Goal: Task Accomplishment & Management: Manage account settings

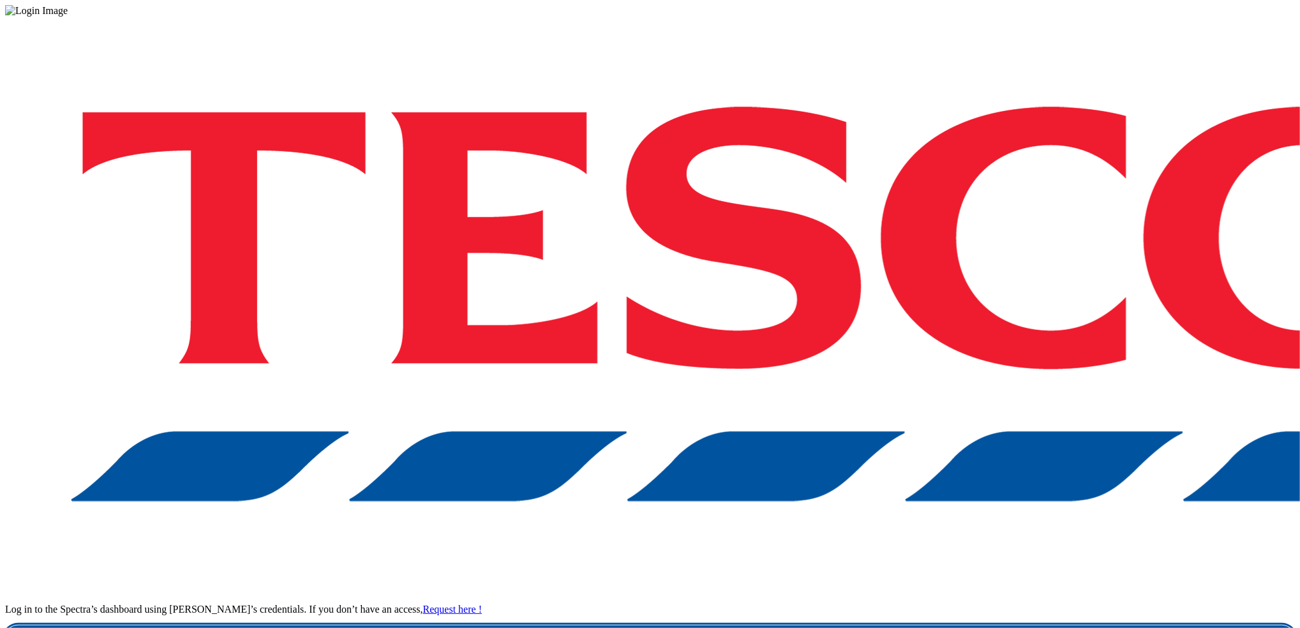
click at [1018, 625] on link "Login" at bounding box center [650, 638] width 1290 height 26
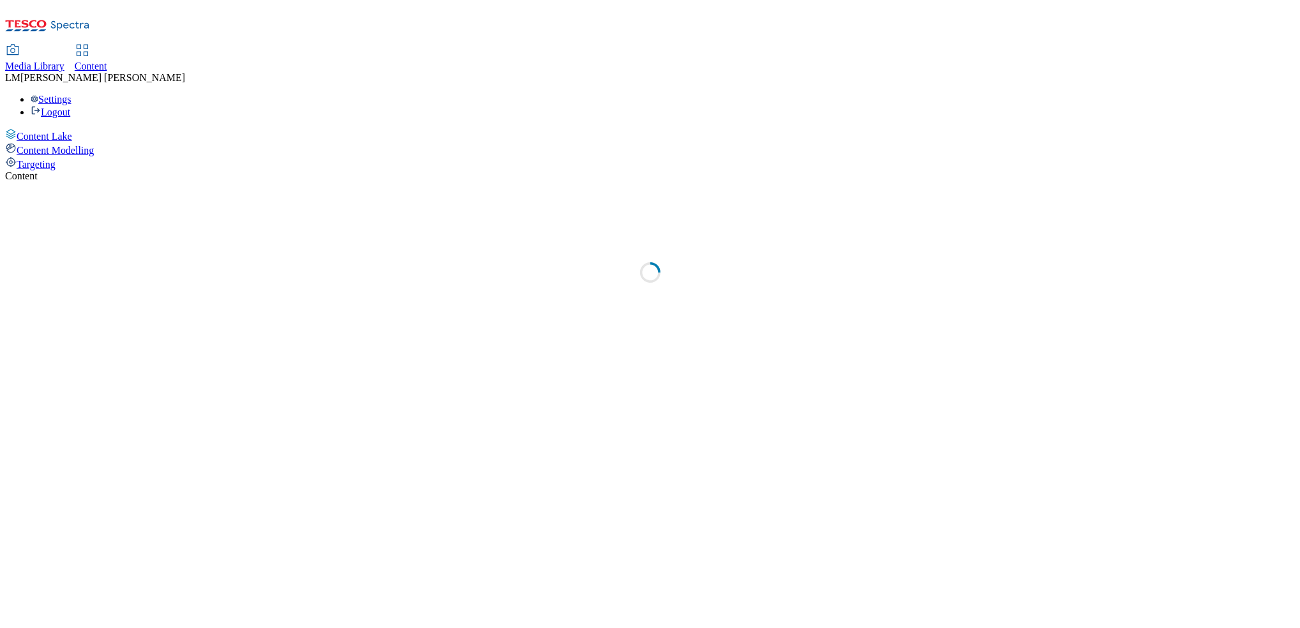
select select "ghs-[GEOGRAPHIC_DATA]"
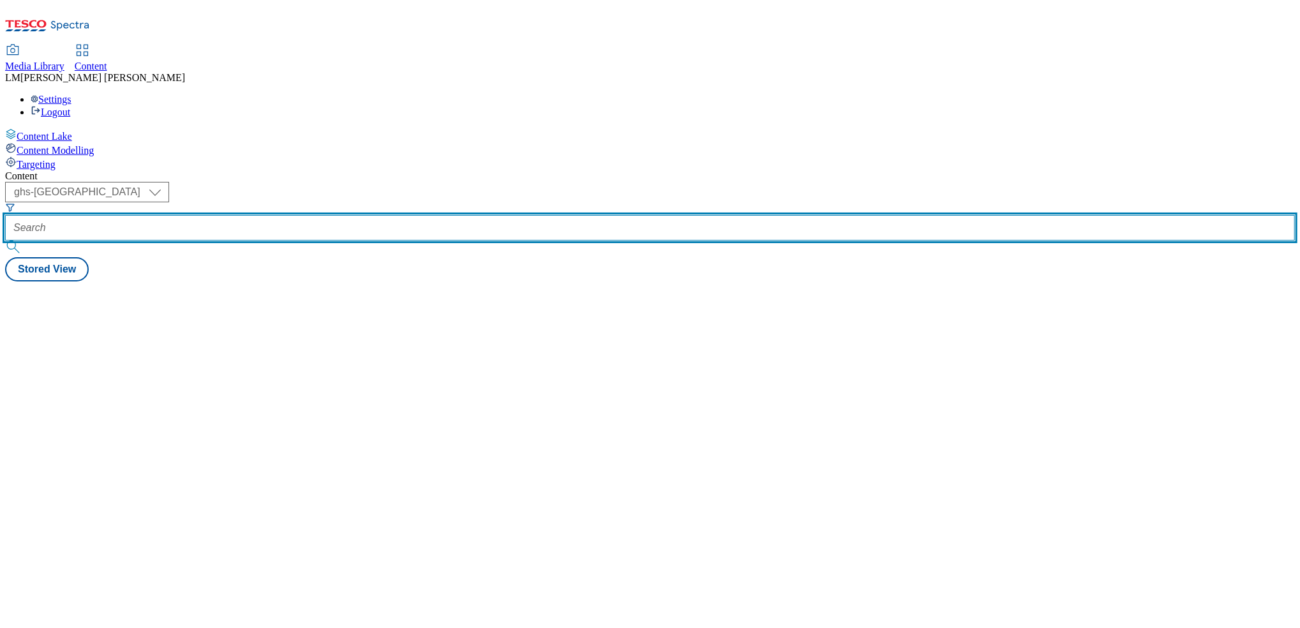
click at [304, 215] on input "text" at bounding box center [650, 228] width 1290 height 26
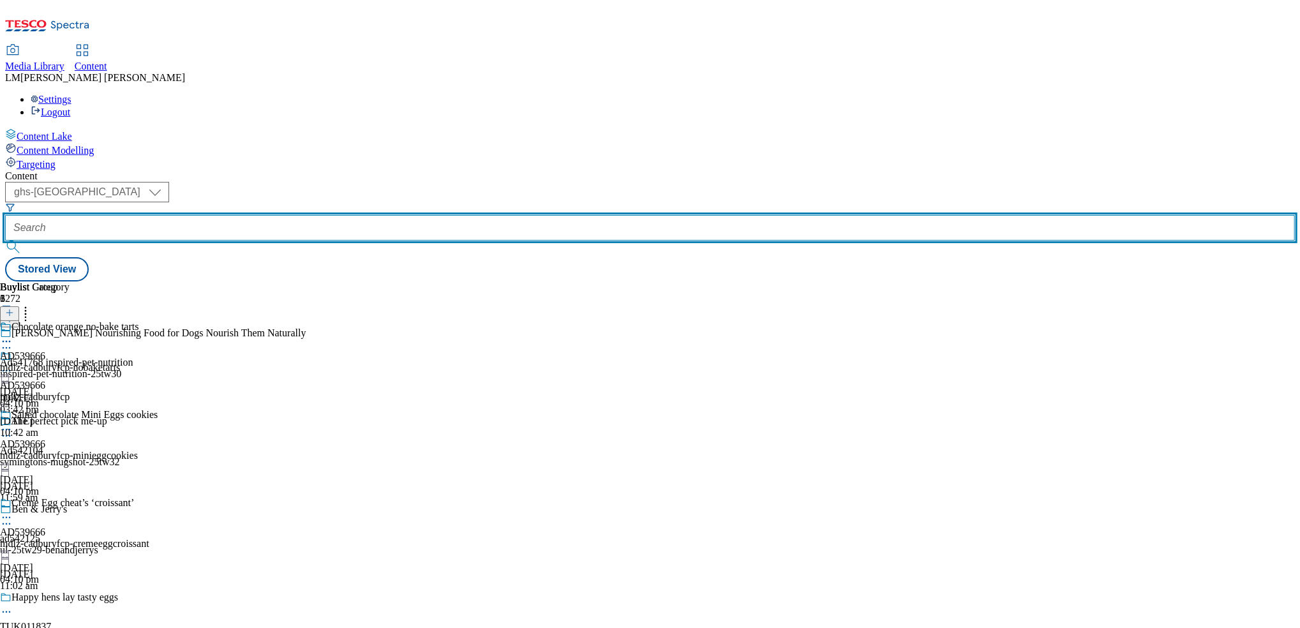
paste input "541878"
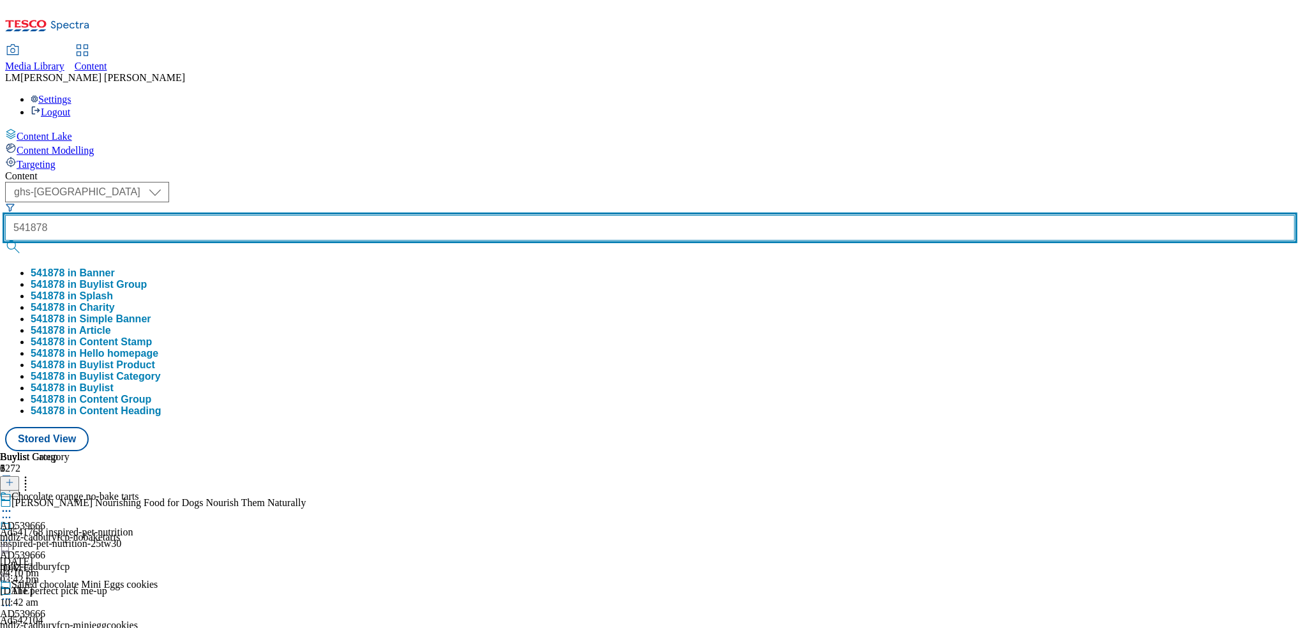
type input "541878"
click at [5, 241] on button "submit" at bounding box center [14, 247] width 18 height 13
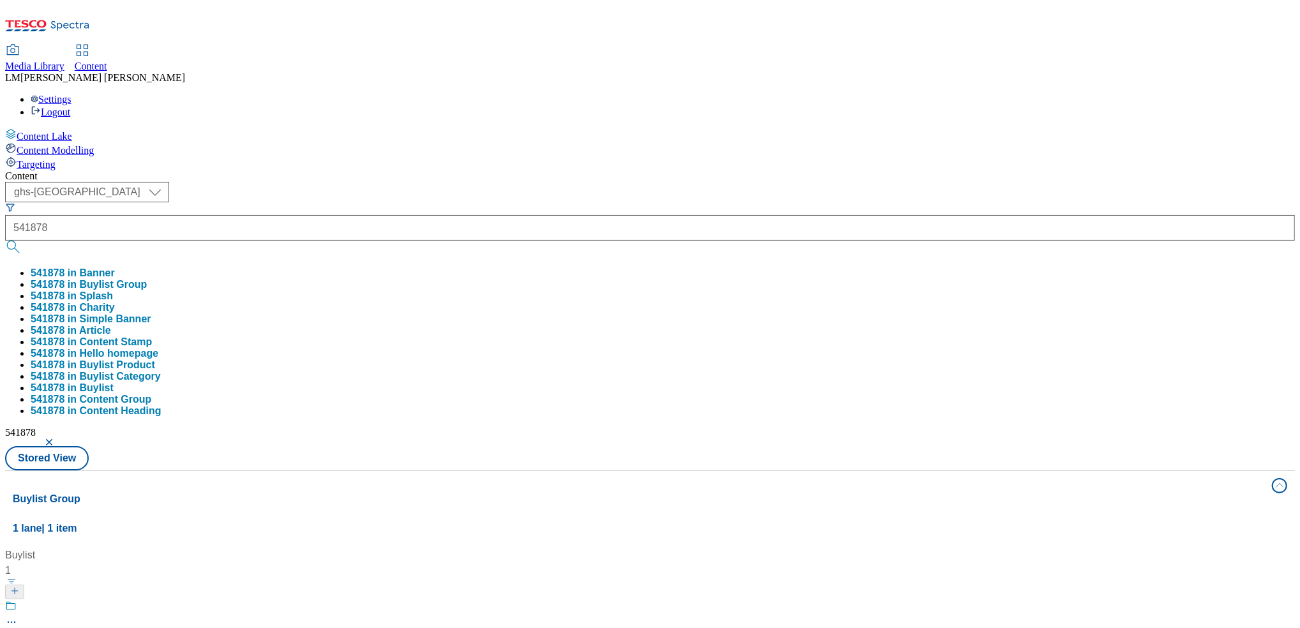
click at [519, 182] on div "( optional ) ghs-roi ghs-uk ghs-uk 541878 541878 in Banner 541878 in Buylist Gr…" at bounding box center [650, 326] width 1290 height 288
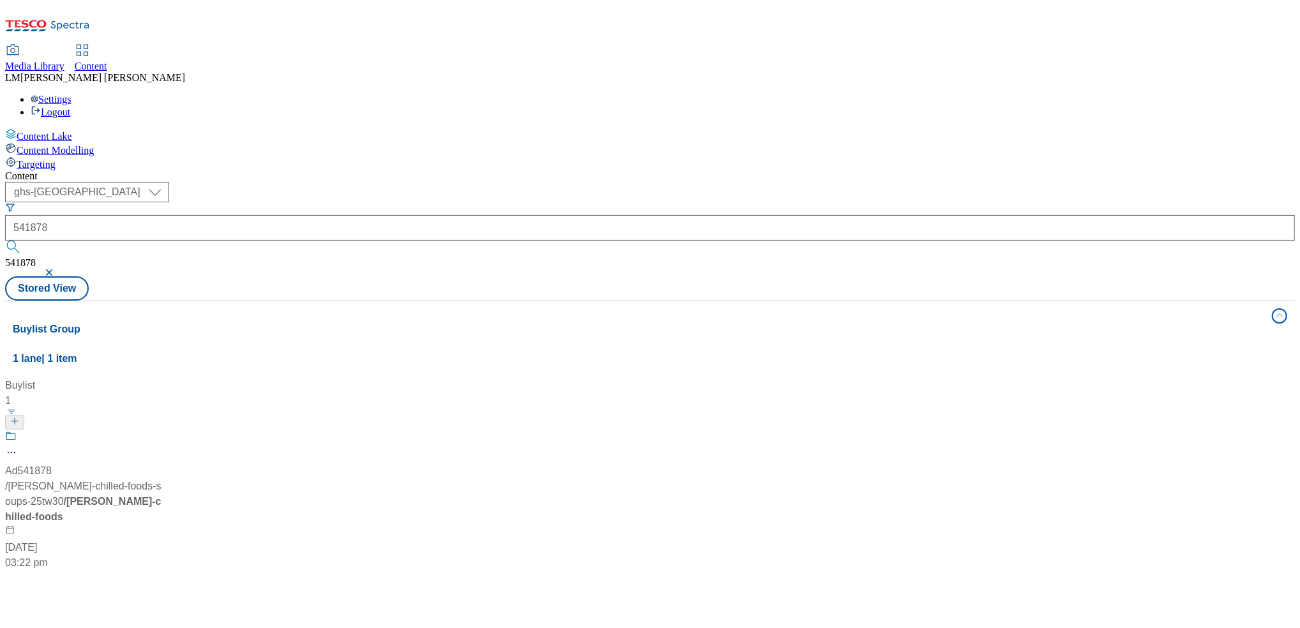
click at [165, 430] on div "Ad541878 / daniels-chilled-foods-soups-25tw30 / daniels-chilled-foods 17 Sept 2…" at bounding box center [85, 500] width 160 height 140
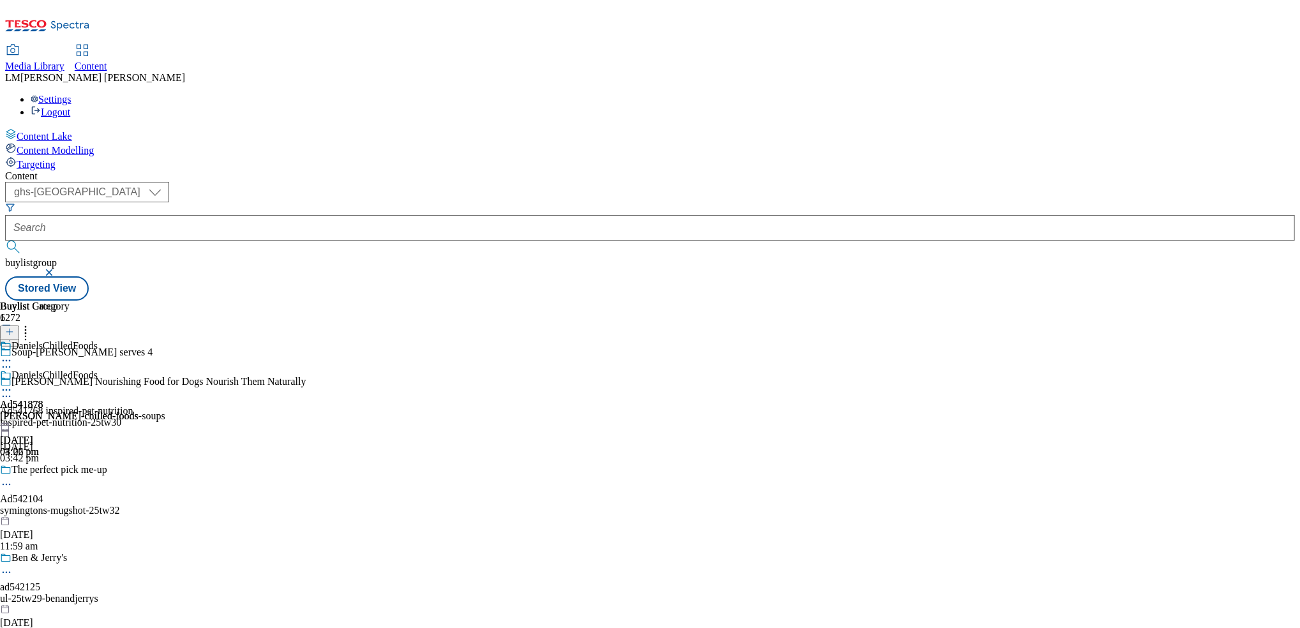
click at [165, 410] on div "daniels-chilled-foods-soups" at bounding box center [82, 415] width 165 height 11
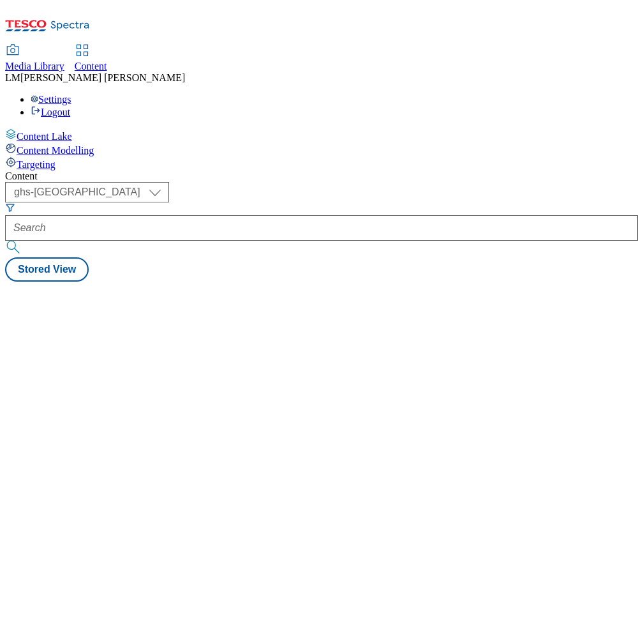
select select "ghs-[GEOGRAPHIC_DATA]"
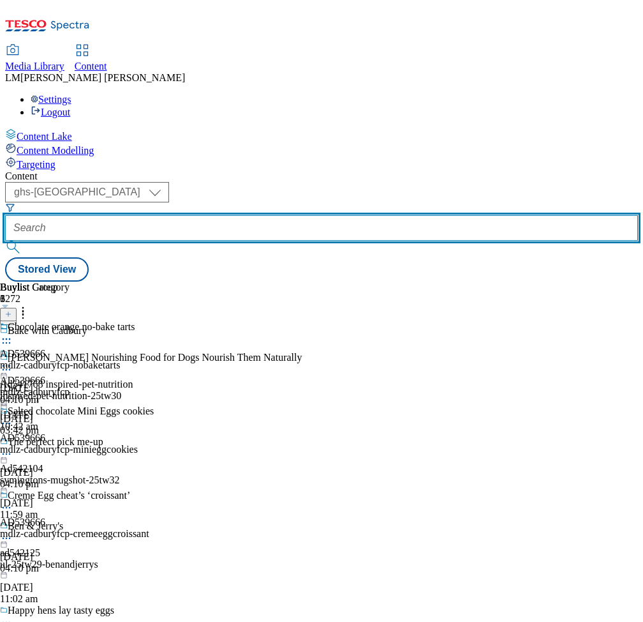
click at [270, 215] on input "text" at bounding box center [321, 228] width 633 height 26
paste input "541150"
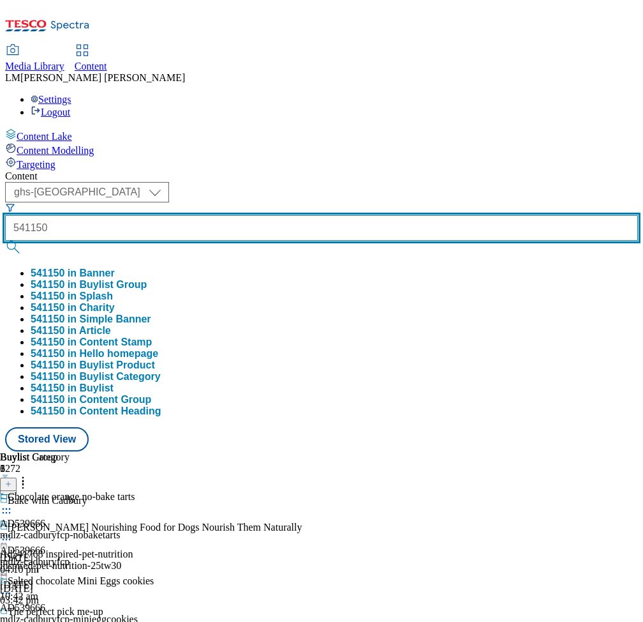
type input "541150"
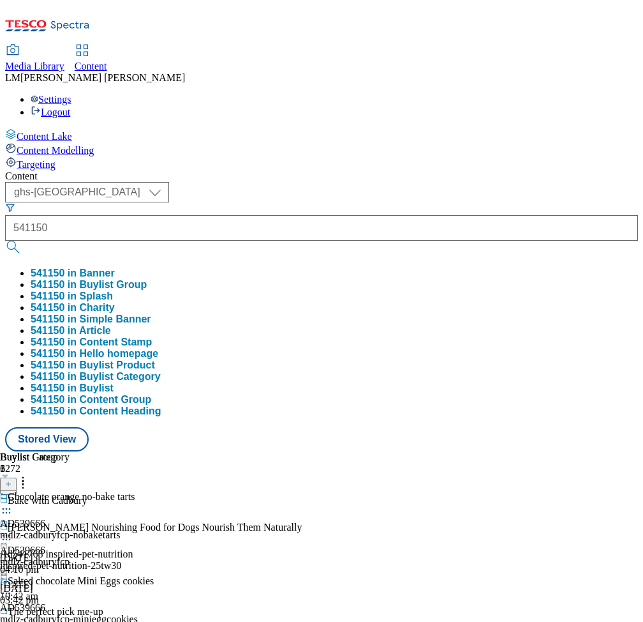
click at [23, 241] on button "submit" at bounding box center [14, 247] width 18 height 13
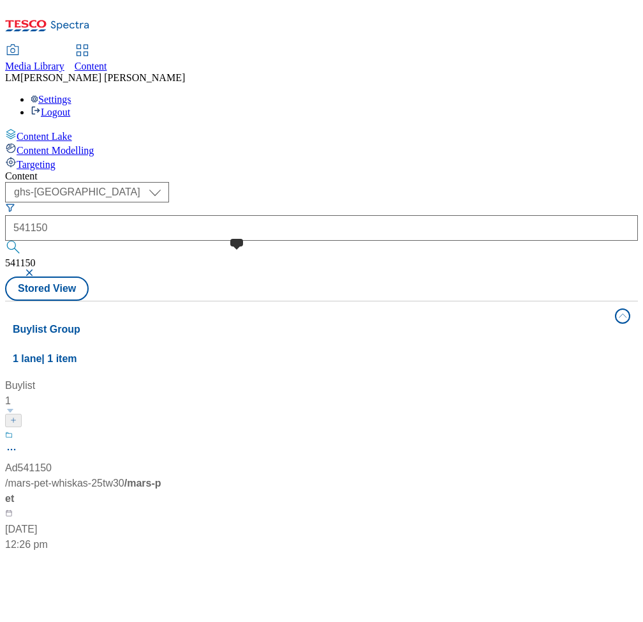
click at [52, 460] on div "Ad541150" at bounding box center [28, 467] width 47 height 15
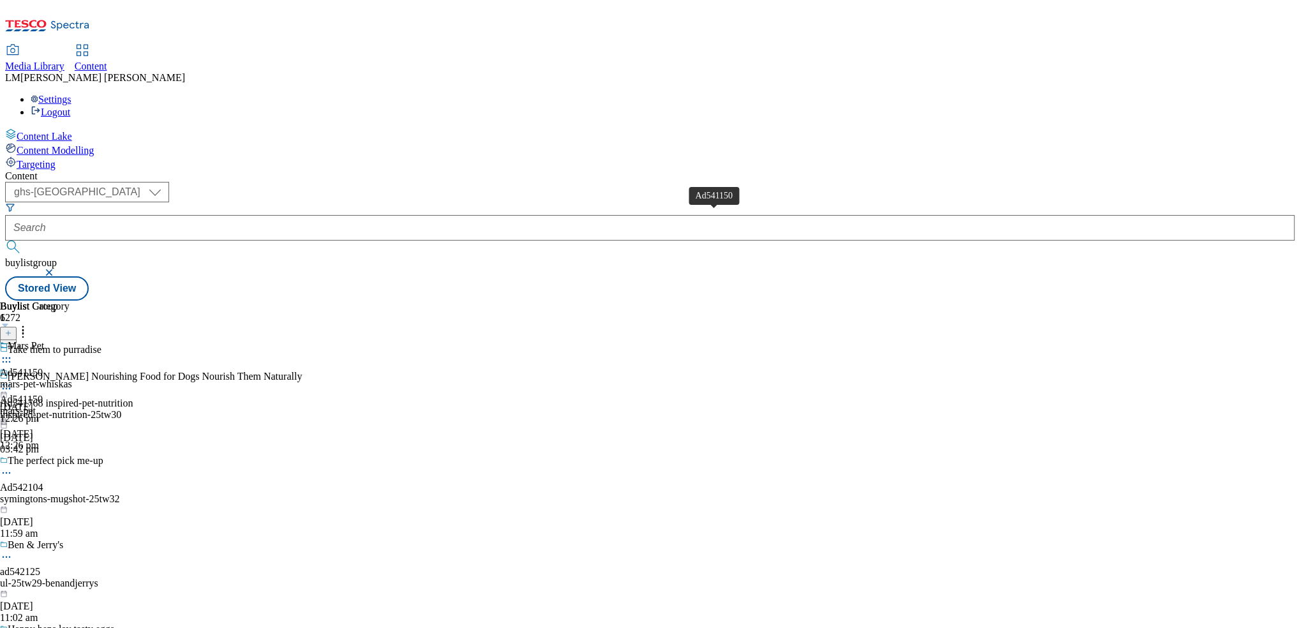
click at [43, 367] on div "Ad541150" at bounding box center [21, 372] width 43 height 11
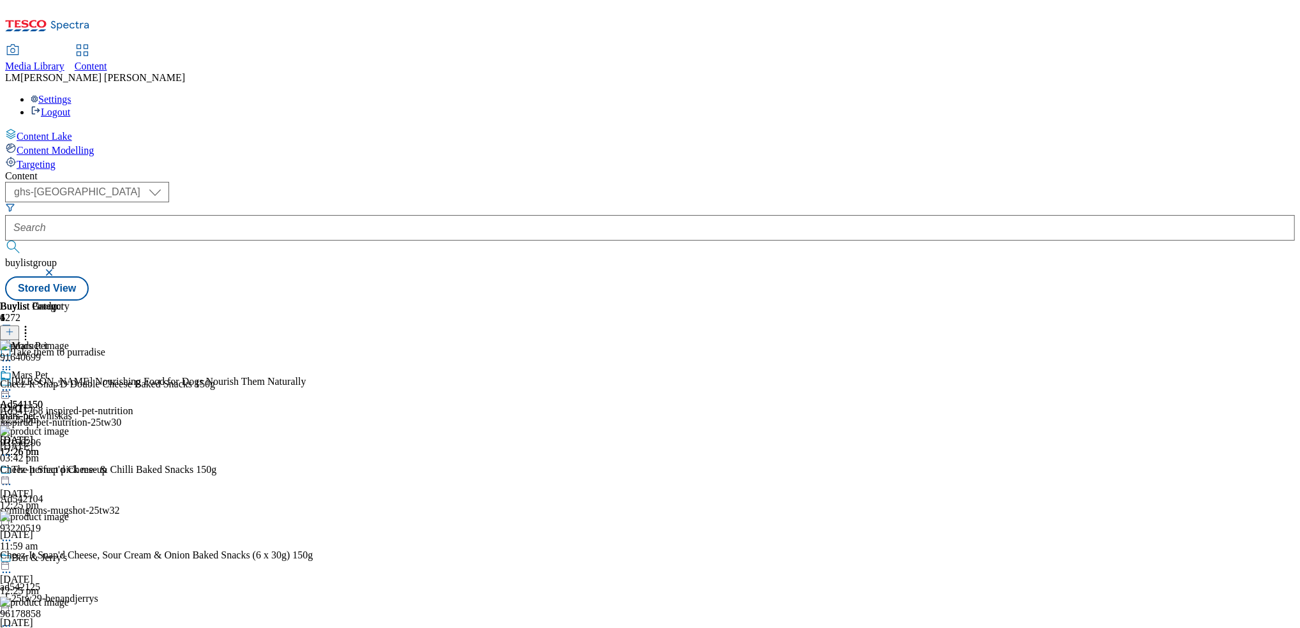
click at [32, 324] on icon at bounding box center [25, 330] width 13 height 13
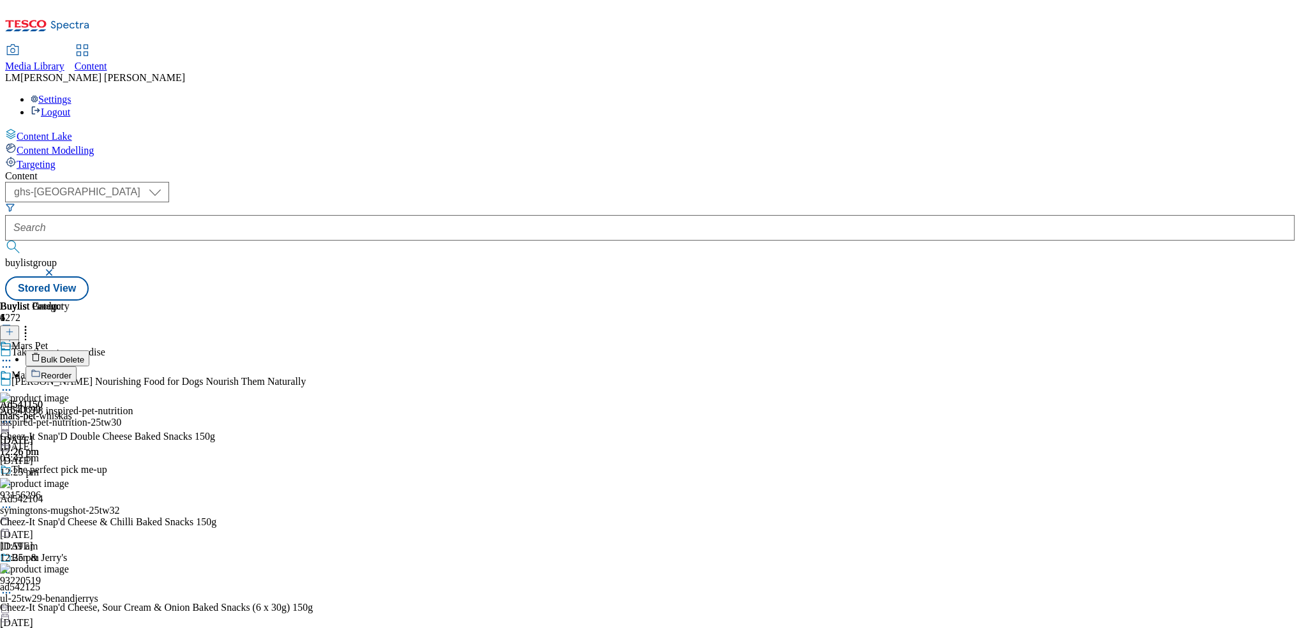
click at [84, 355] on span "Bulk Delete" at bounding box center [62, 360] width 43 height 10
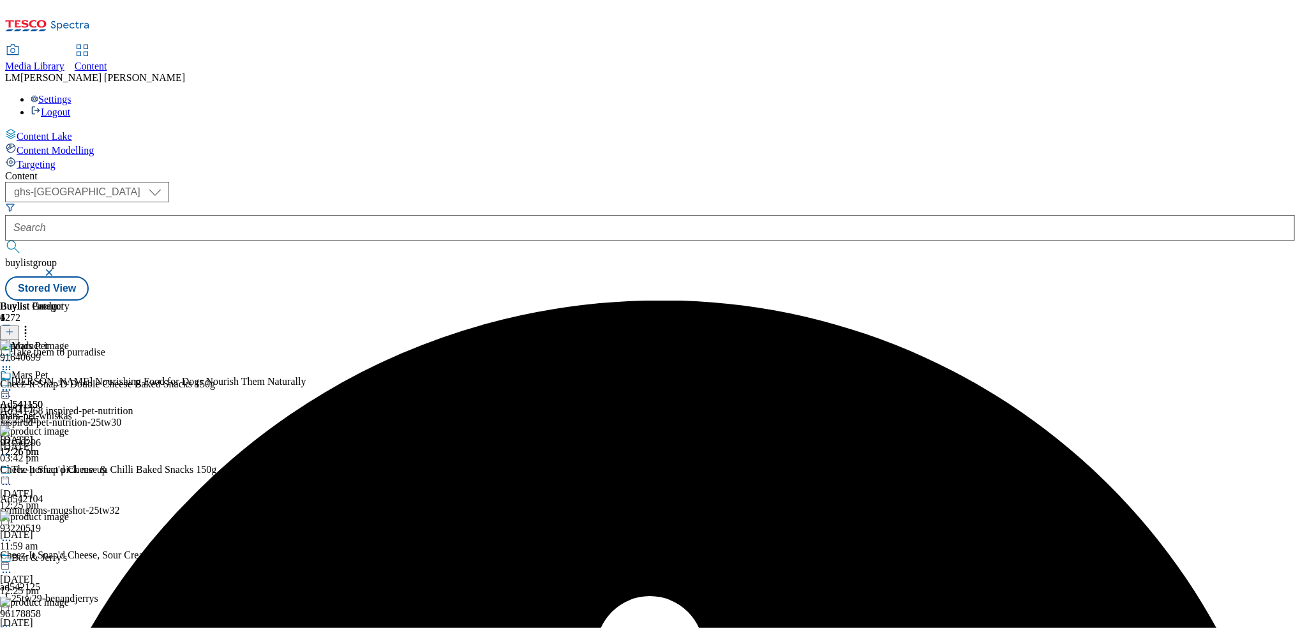
click at [13, 384] on icon at bounding box center [6, 390] width 13 height 13
click at [86, 526] on button "Un-publish" at bounding box center [56, 533] width 60 height 15
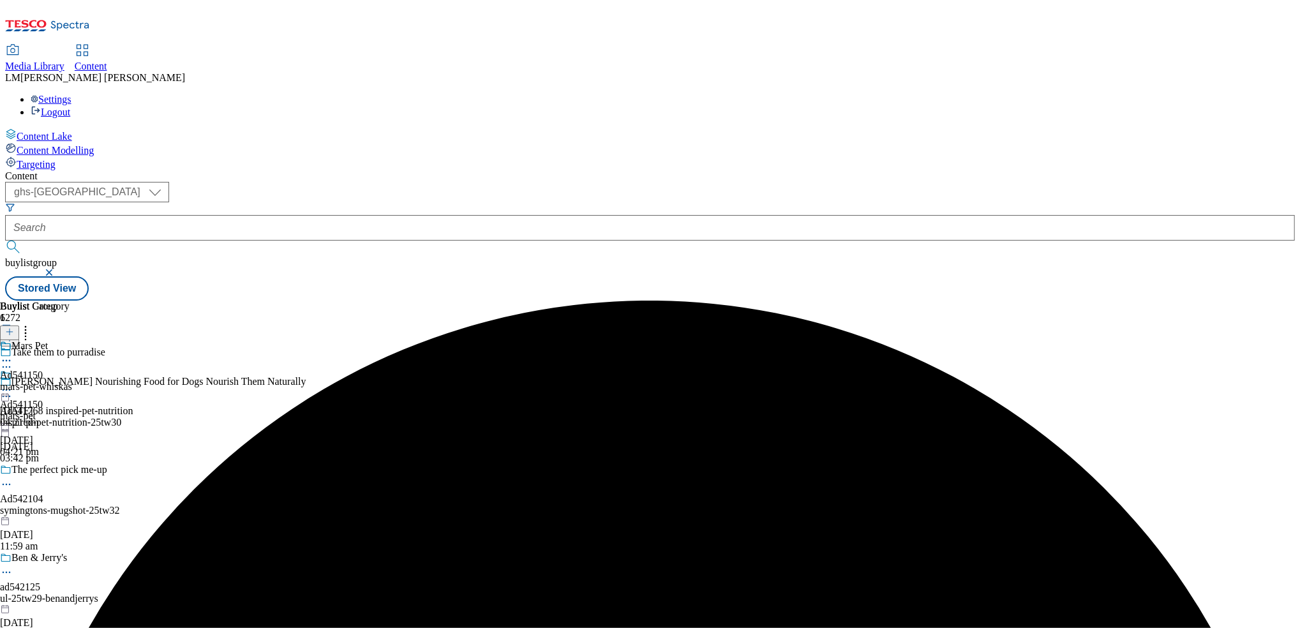
click at [13, 384] on icon at bounding box center [6, 390] width 13 height 13
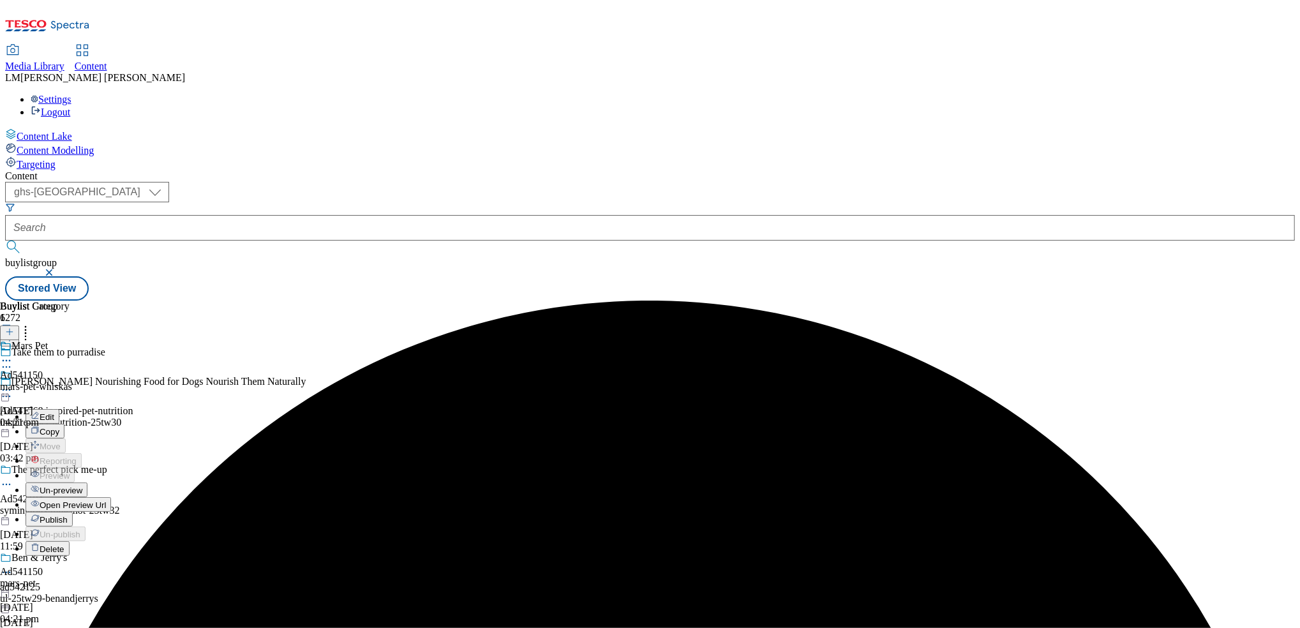
click at [82, 486] on span "Un-preview" at bounding box center [61, 491] width 43 height 10
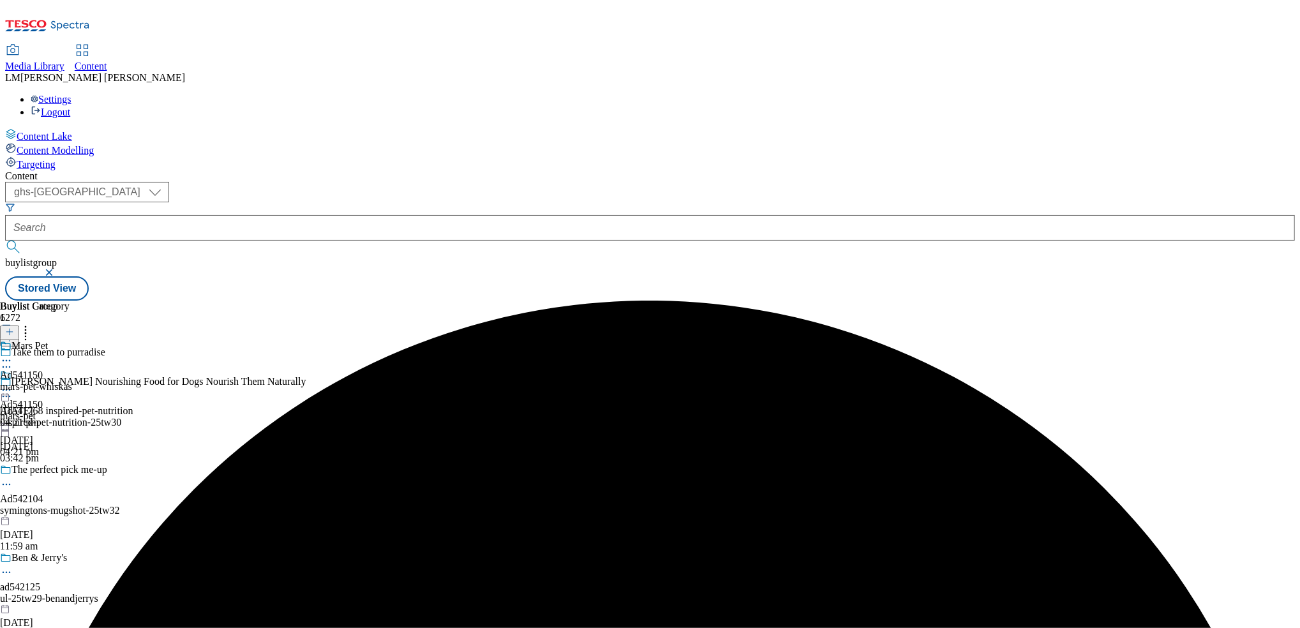
click at [72, 381] on div "mars-pet-whiskas" at bounding box center [36, 386] width 72 height 11
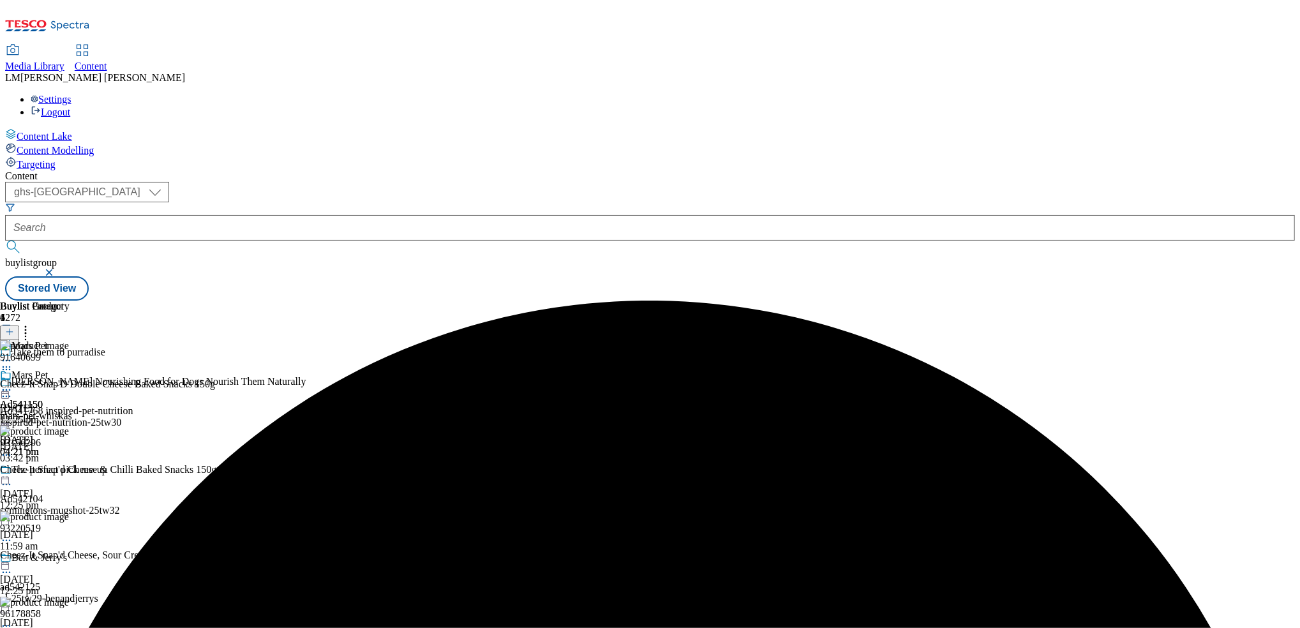
click at [32, 324] on icon at bounding box center [25, 330] width 13 height 13
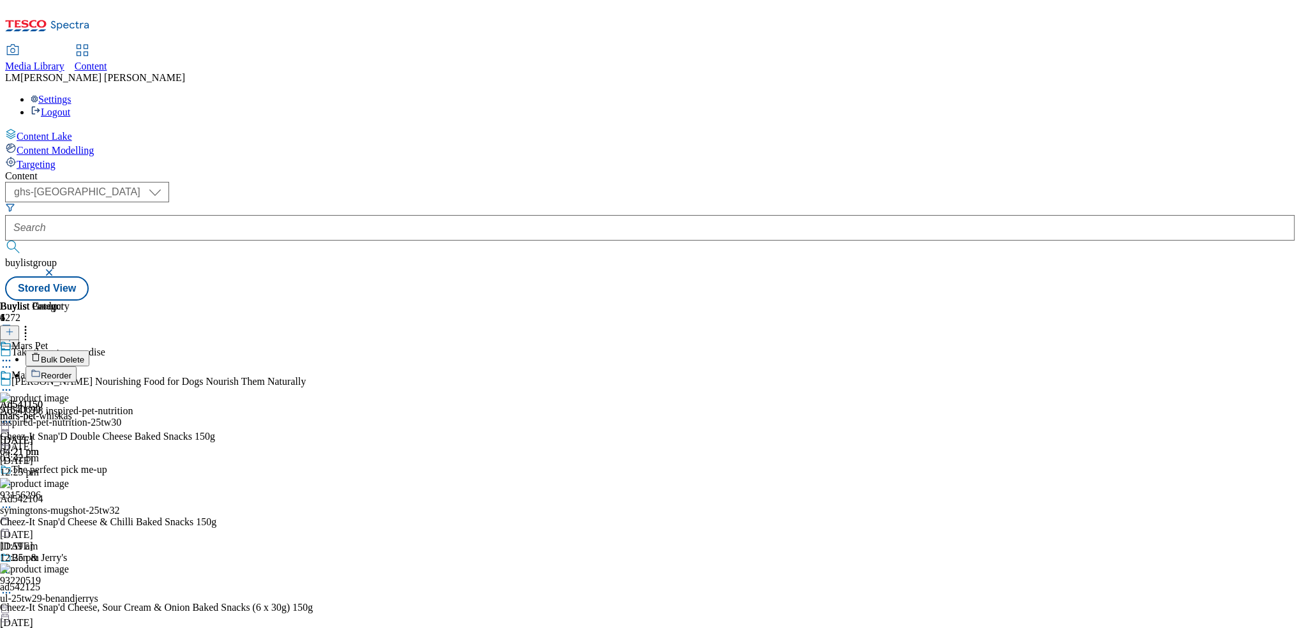
click at [89, 350] on button "Bulk Delete" at bounding box center [58, 358] width 64 height 16
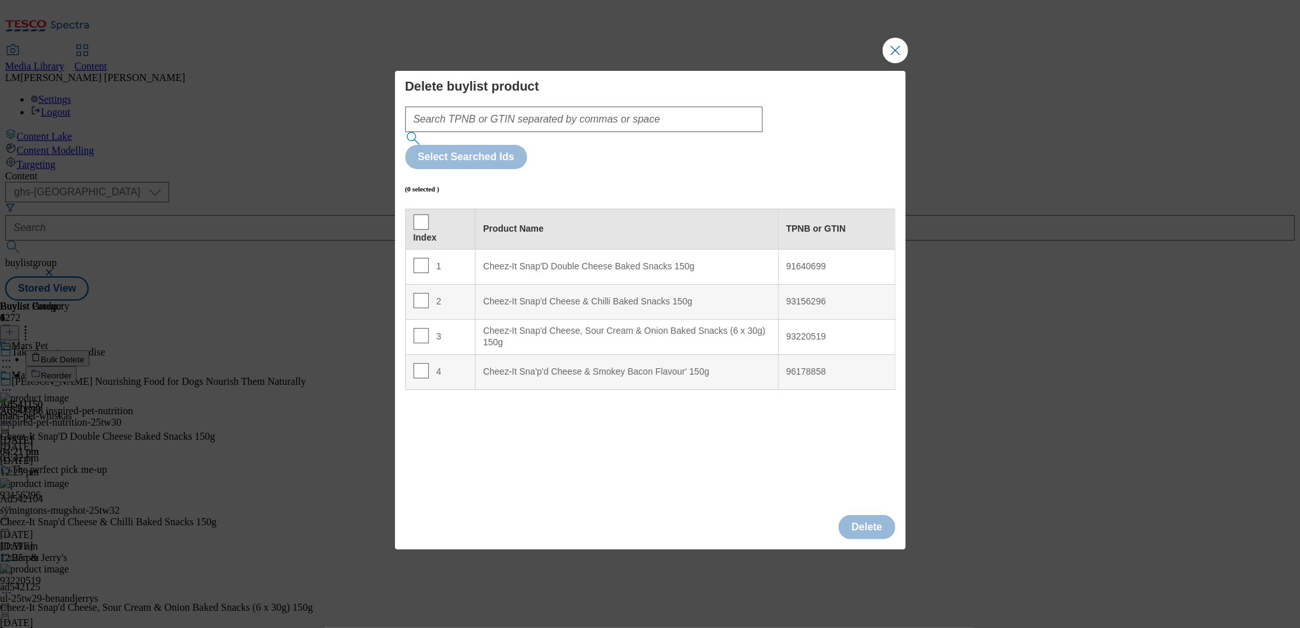
click at [417, 209] on th "Index" at bounding box center [440, 229] width 70 height 40
click at [419, 214] on input "Modal" at bounding box center [421, 221] width 15 height 15
checkbox input "true"
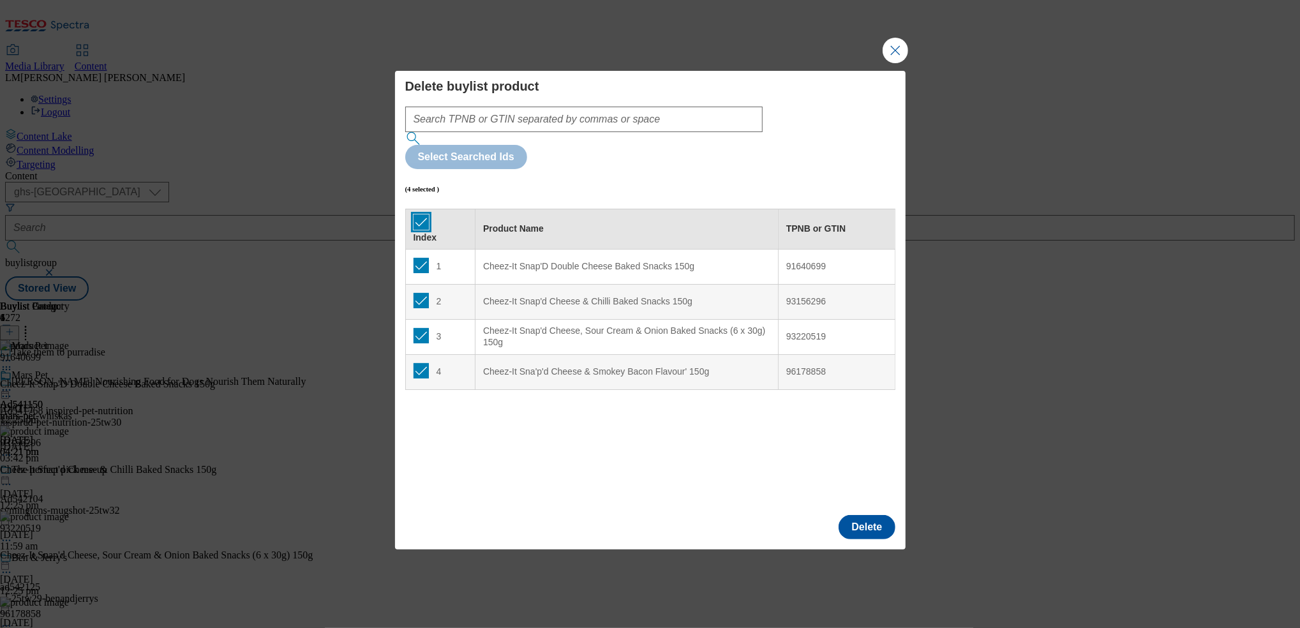
checkbox input "true"
click at [643, 515] on button "Delete" at bounding box center [867, 527] width 56 height 24
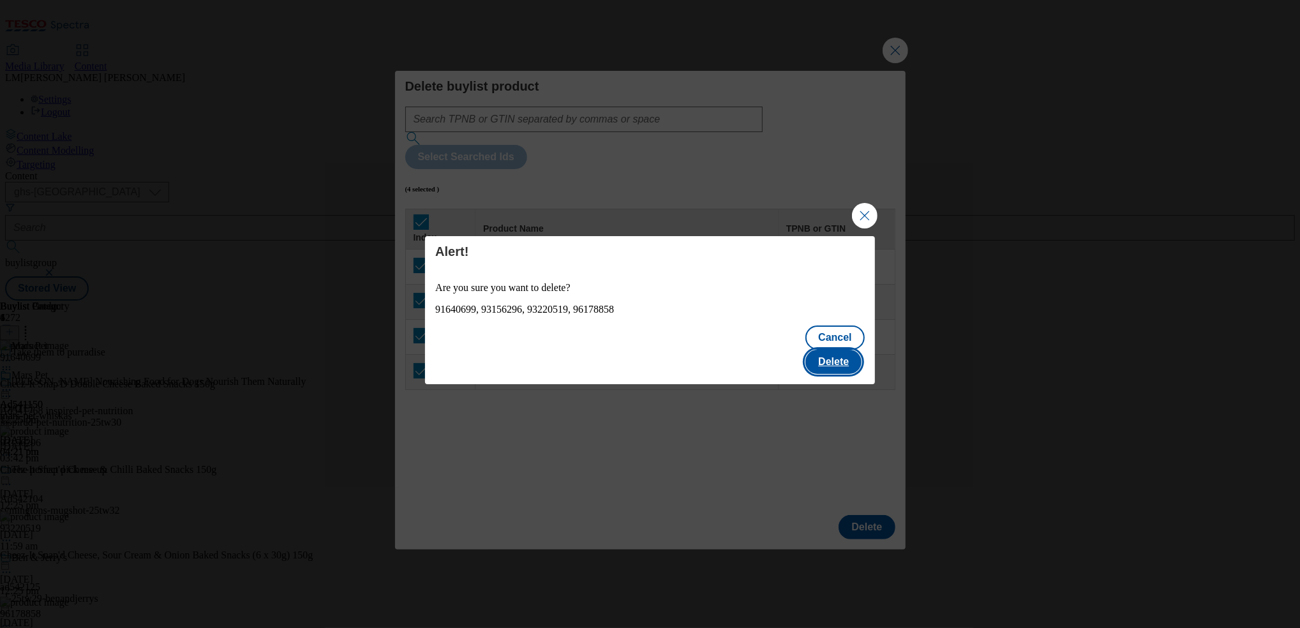
click at [643, 357] on button "Delete" at bounding box center [833, 362] width 56 height 24
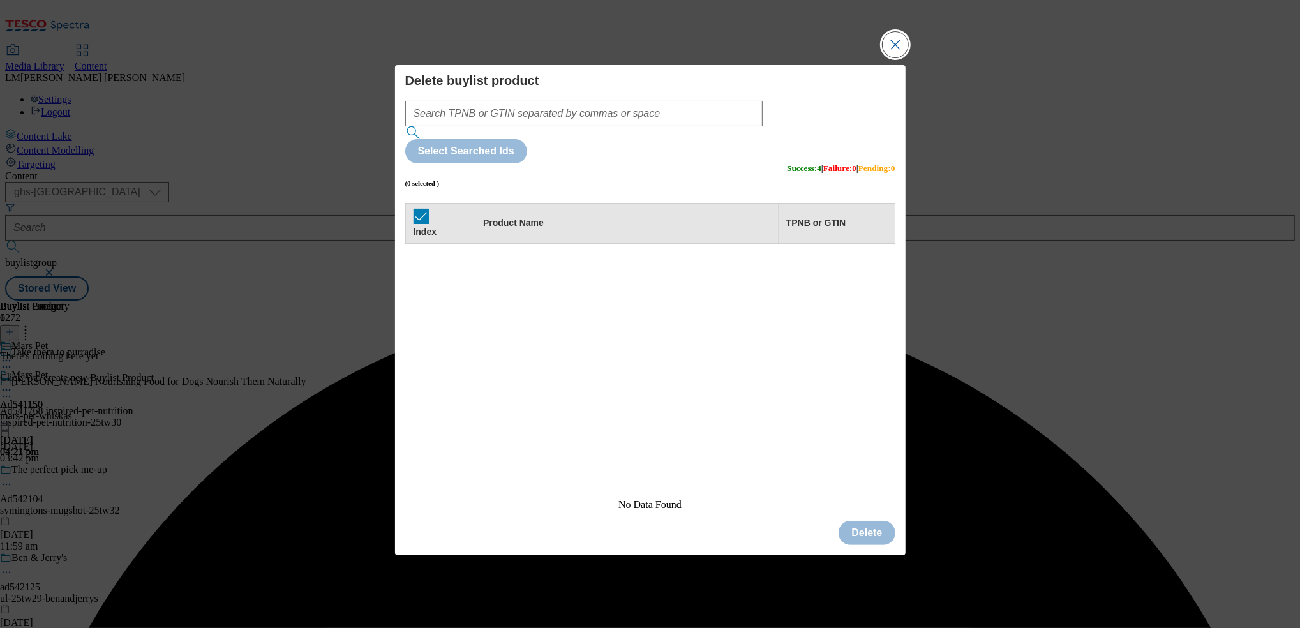
click at [643, 57] on button "Close Modal" at bounding box center [896, 45] width 26 height 26
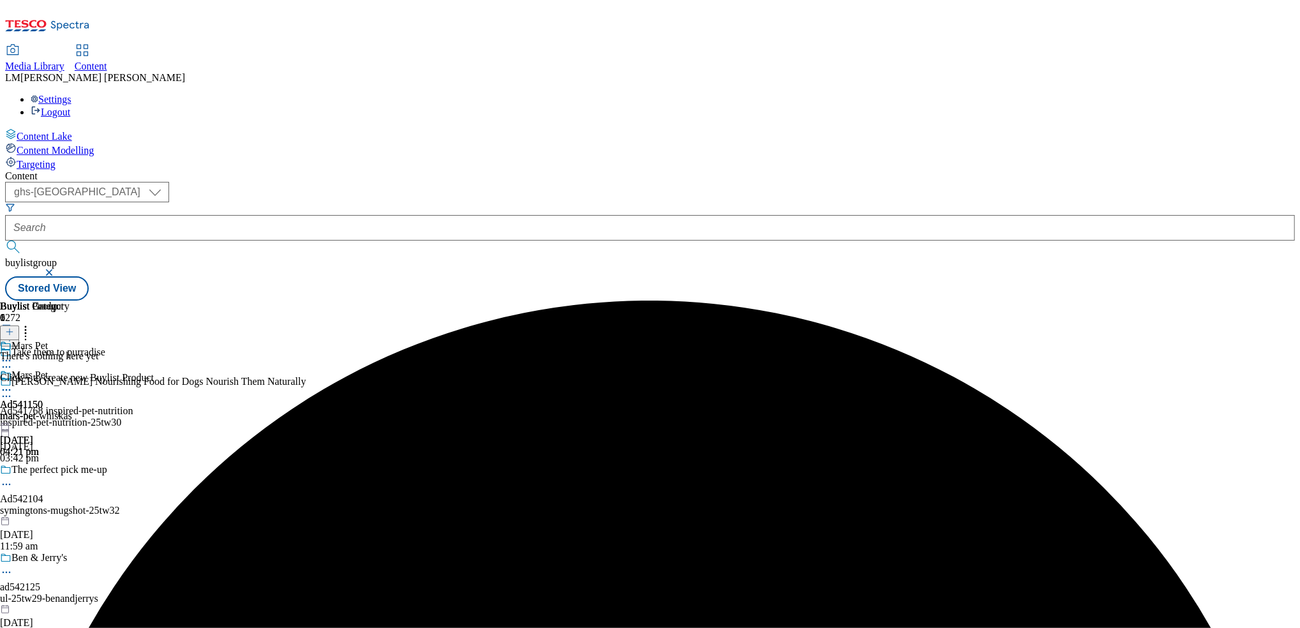
click at [14, 327] on icon at bounding box center [9, 331] width 9 height 9
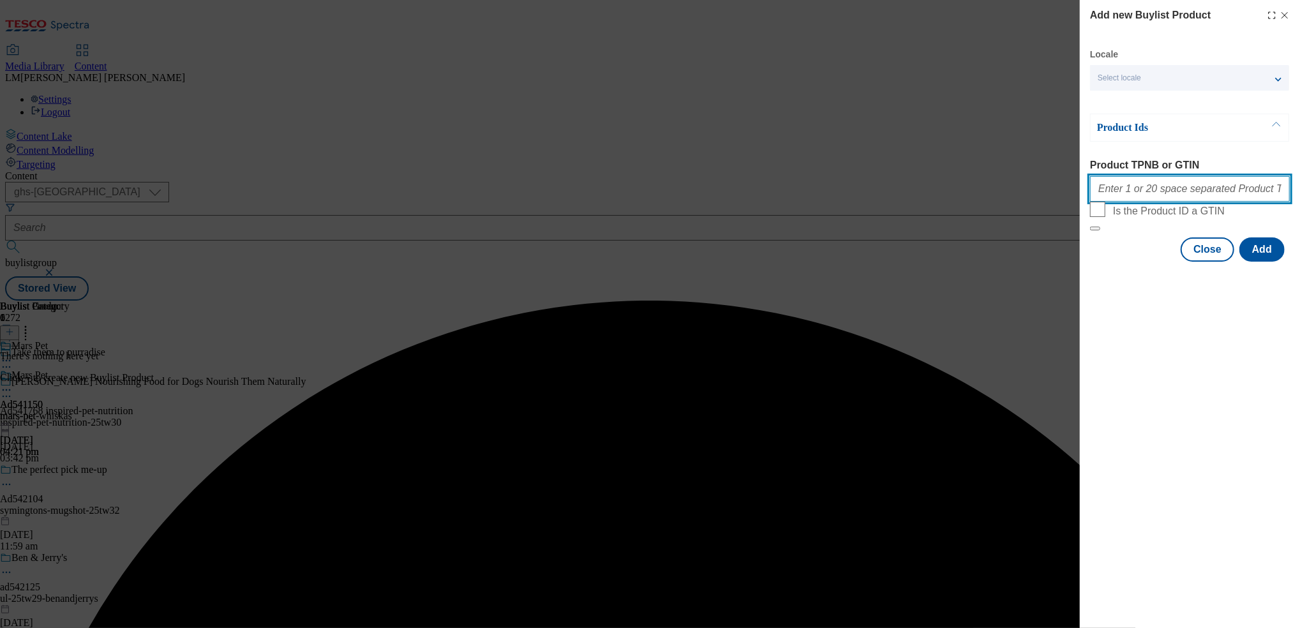
click at [643, 201] on input "Product TPNB or GTIN" at bounding box center [1190, 189] width 200 height 26
paste input "91488205 91488460 91256100 91378740 91310468 91643552 91494890 91636031 9171760…"
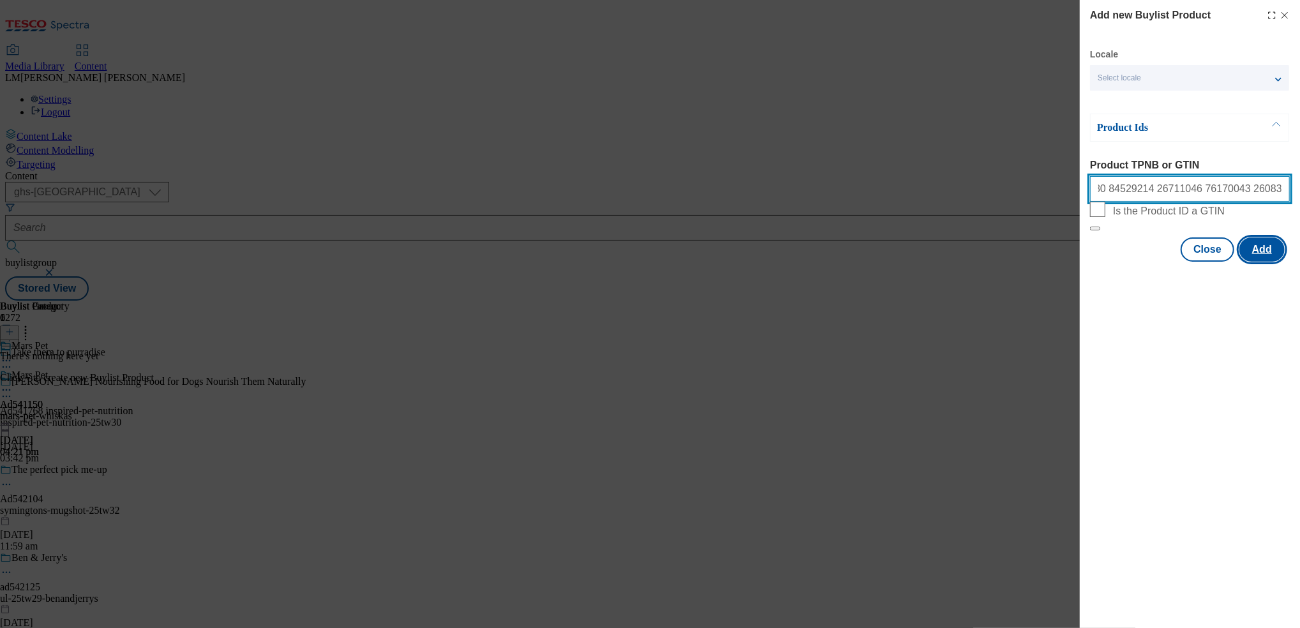
type input "91488205 91488460 91256100 91378740 91310468 91643552 91494890 91636031 9171760…"
click at [643, 262] on button "Add" at bounding box center [1261, 249] width 45 height 24
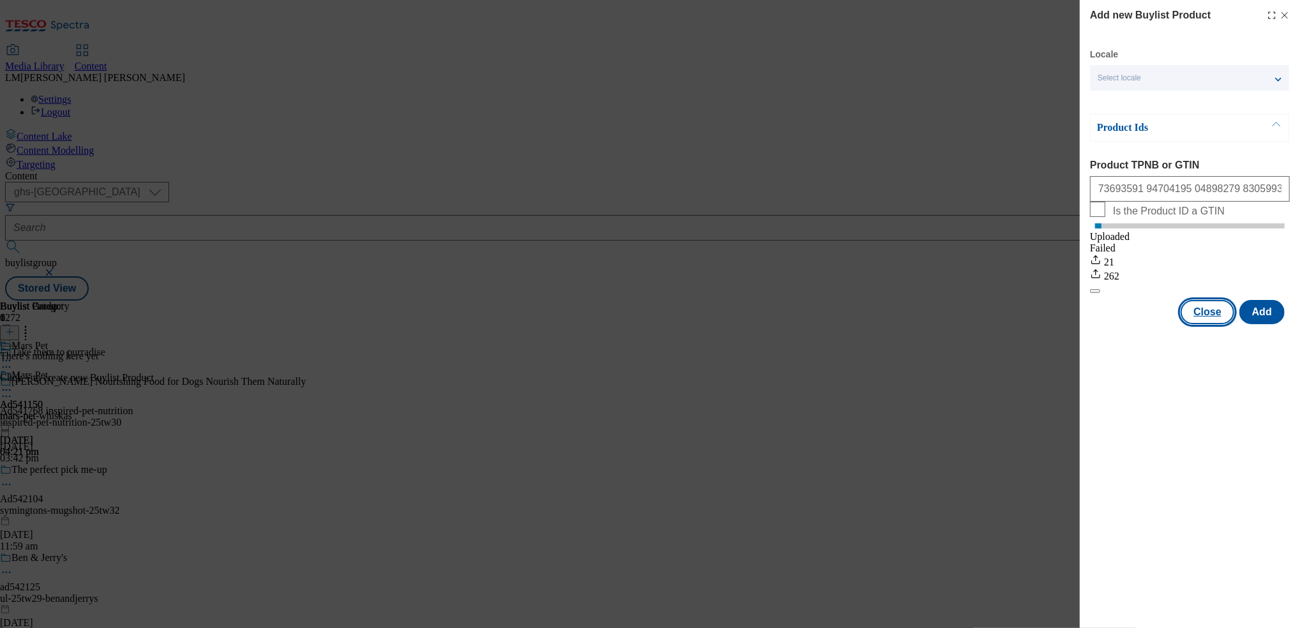
click at [643, 324] on button "Close" at bounding box center [1208, 312] width 54 height 24
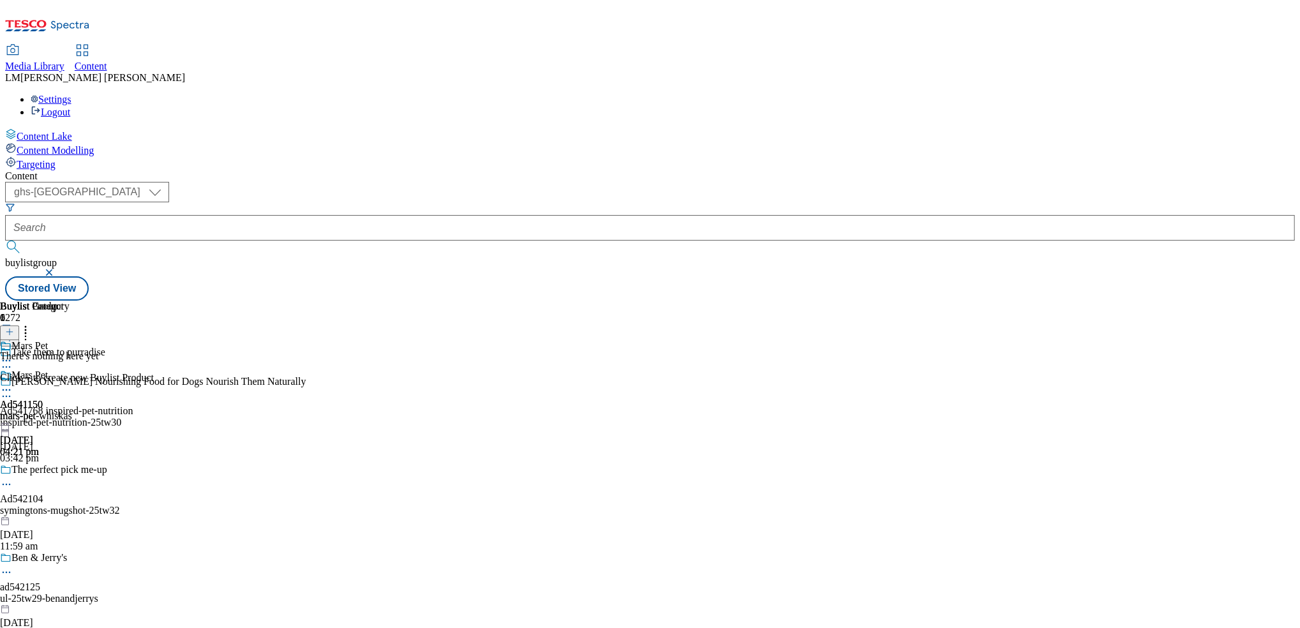
click at [13, 384] on icon at bounding box center [6, 390] width 13 height 13
click at [70, 471] on span "Preview" at bounding box center [55, 476] width 30 height 10
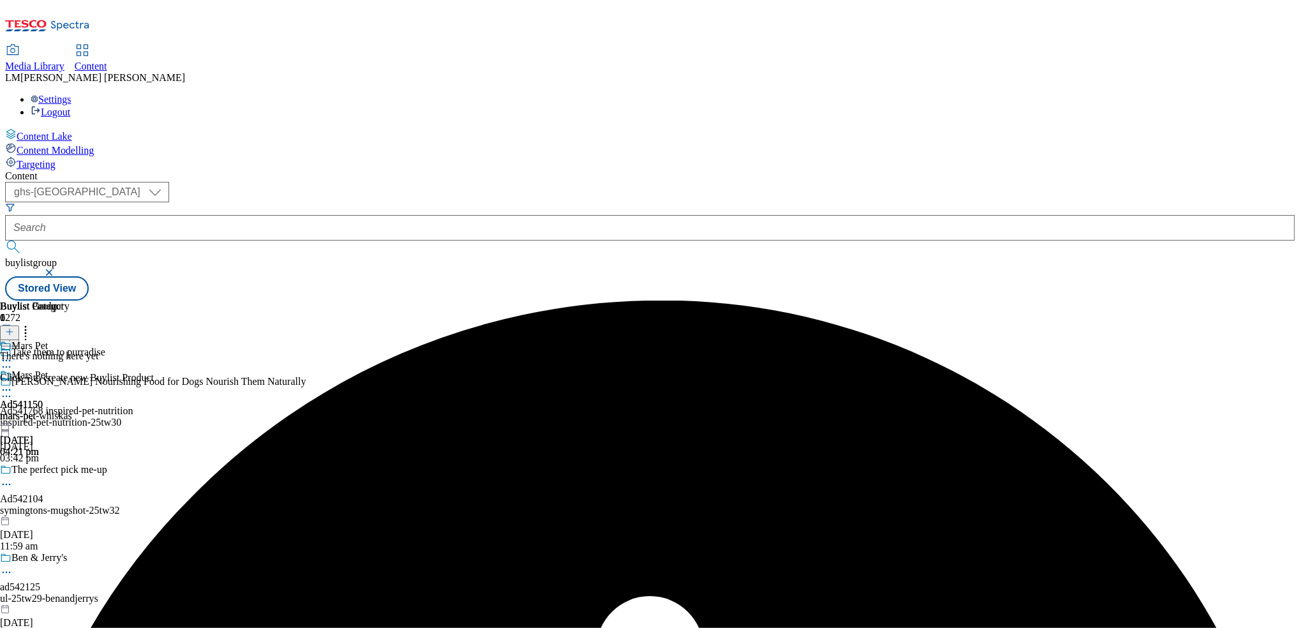
click at [72, 369] on div "Mars Pet Ad541150 mars-pet-whiskas 17 Sept 2025 04:21 pm" at bounding box center [36, 413] width 72 height 88
click at [14, 327] on icon at bounding box center [9, 331] width 9 height 9
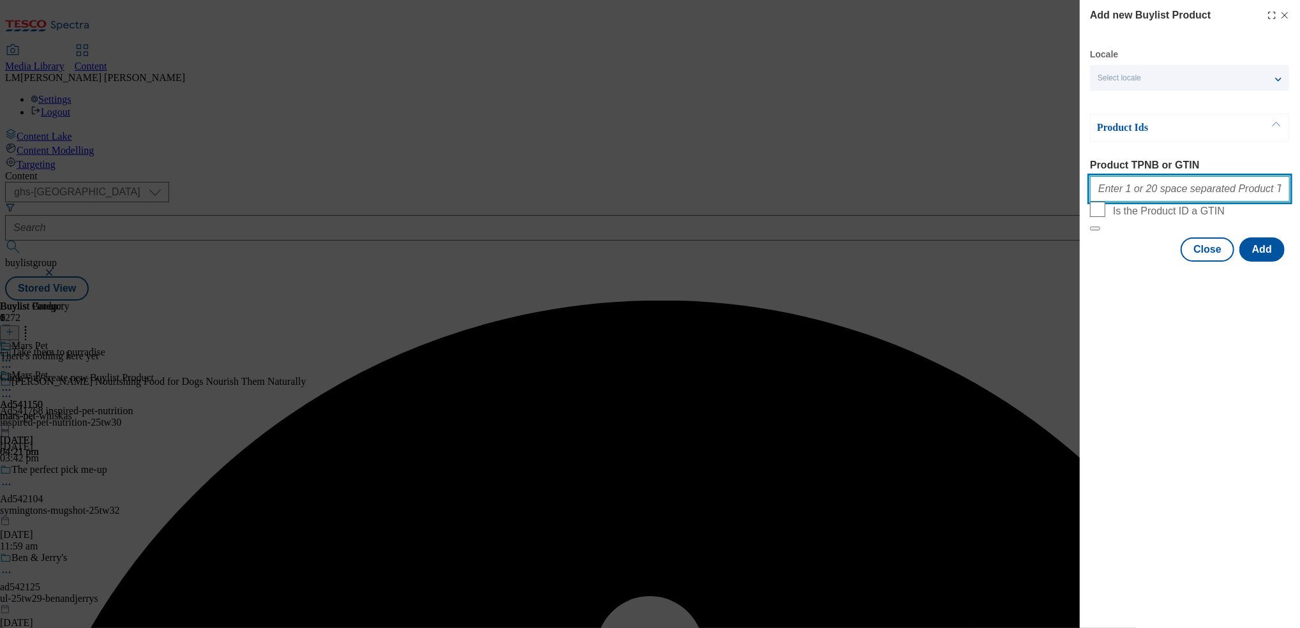
click at [643, 199] on input "Product TPNB or GTIN" at bounding box center [1190, 189] width 200 height 26
paste input "91488205 91488460 91256100 91378740 91310468 91643552 91494890 91636031 9171760…"
type input "91488205 91488460 91256100 91378740 91310468 91643552 91494890 91636031 9171760…"
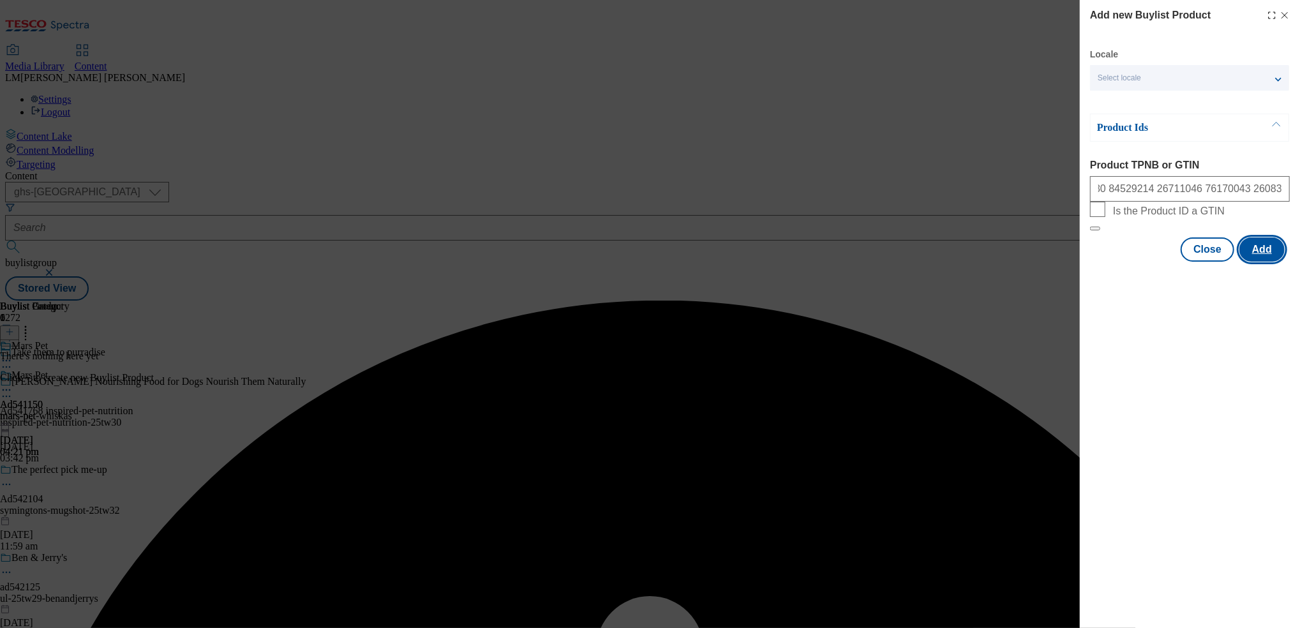
click at [643, 262] on button "Add" at bounding box center [1261, 249] width 45 height 24
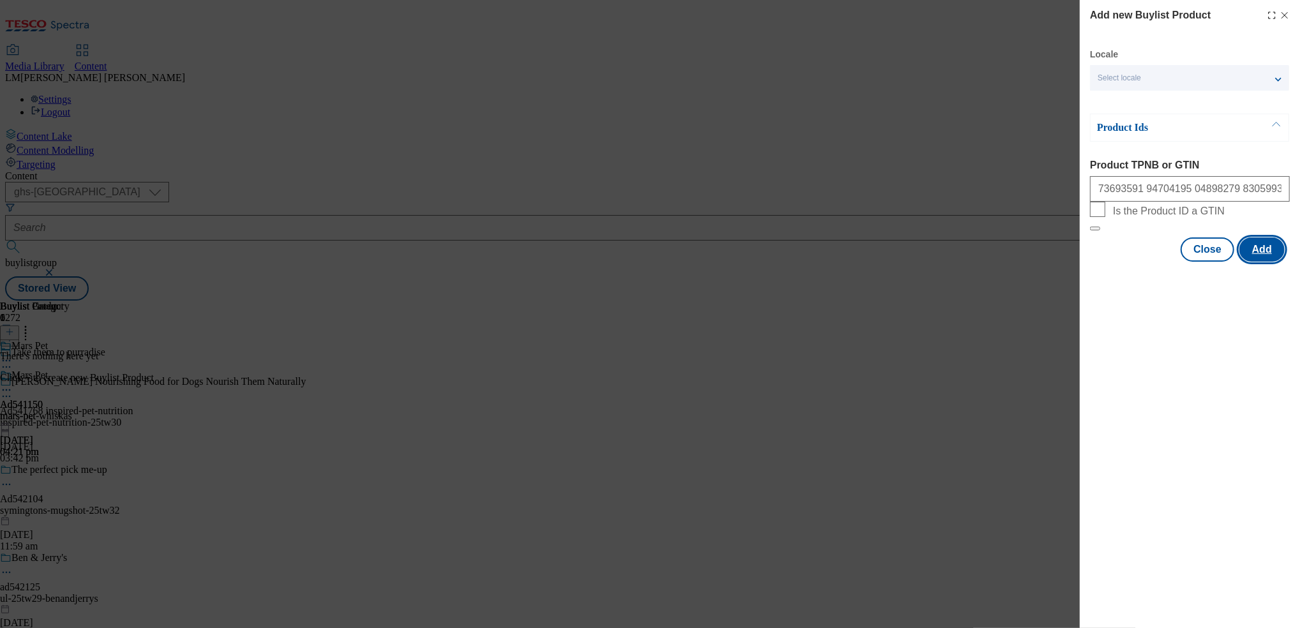
click at [643, 262] on button "Add" at bounding box center [1261, 249] width 45 height 24
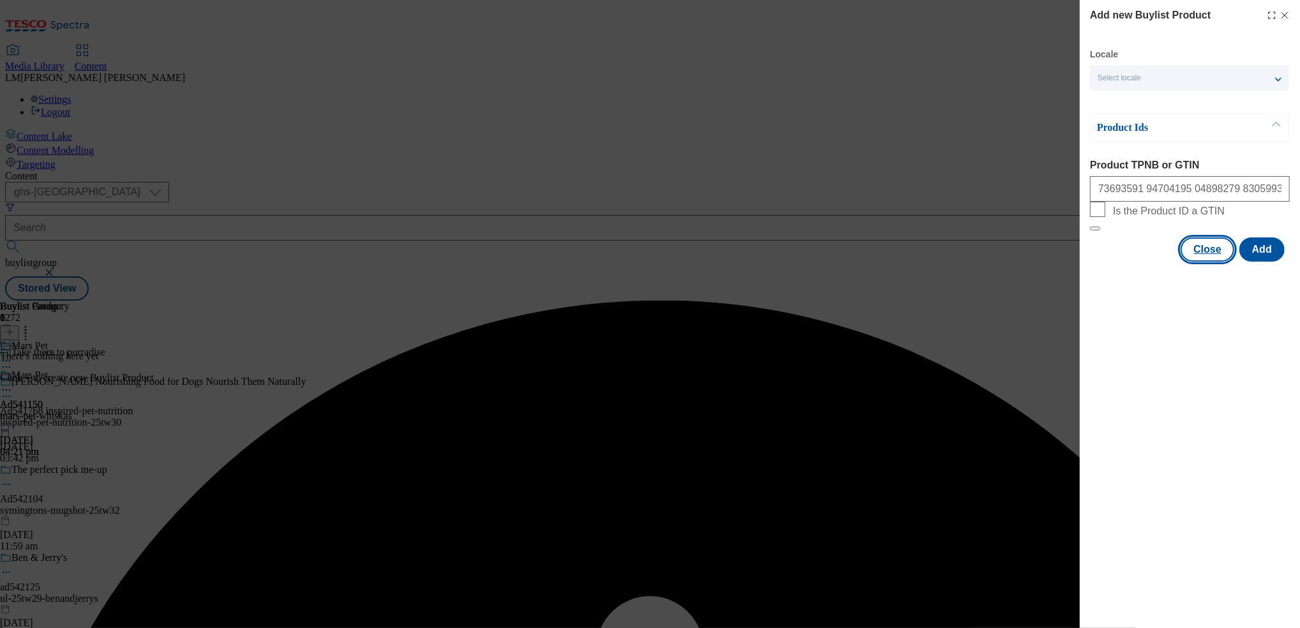
click at [643, 262] on button "Close" at bounding box center [1208, 249] width 54 height 24
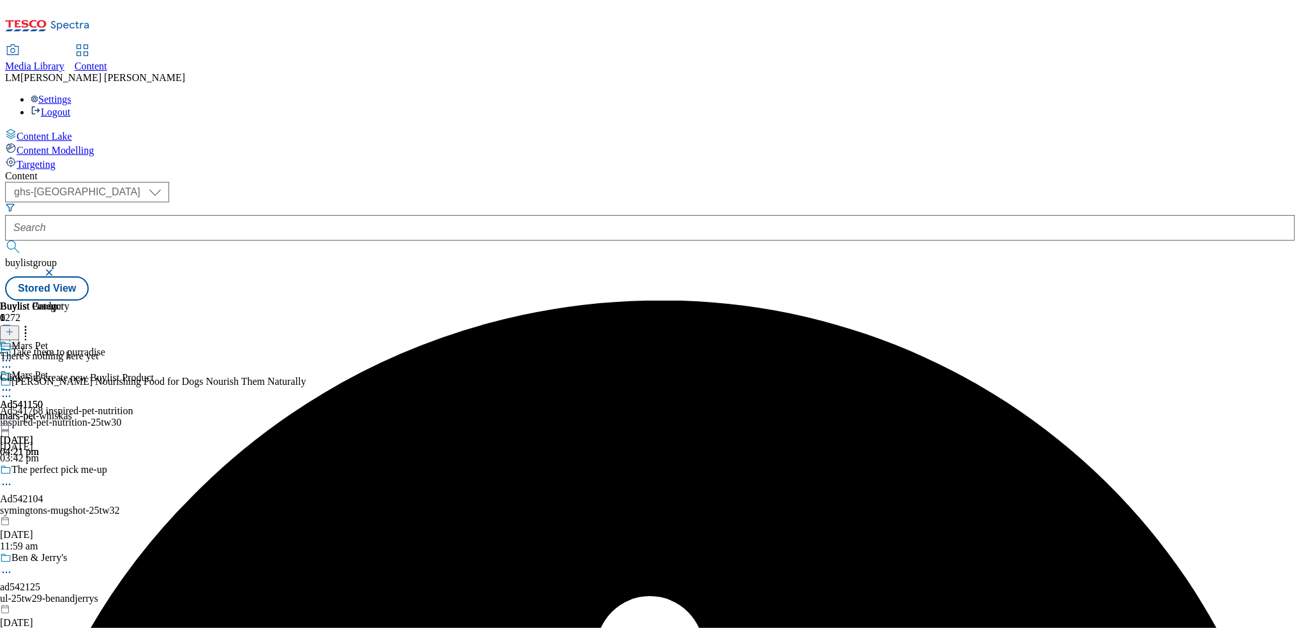
click at [43, 410] on div "mars-pet" at bounding box center [21, 415] width 43 height 11
click at [72, 410] on div "mars-pet-whiskas" at bounding box center [36, 415] width 72 height 11
click at [43, 410] on div "mars-pet" at bounding box center [21, 415] width 43 height 11
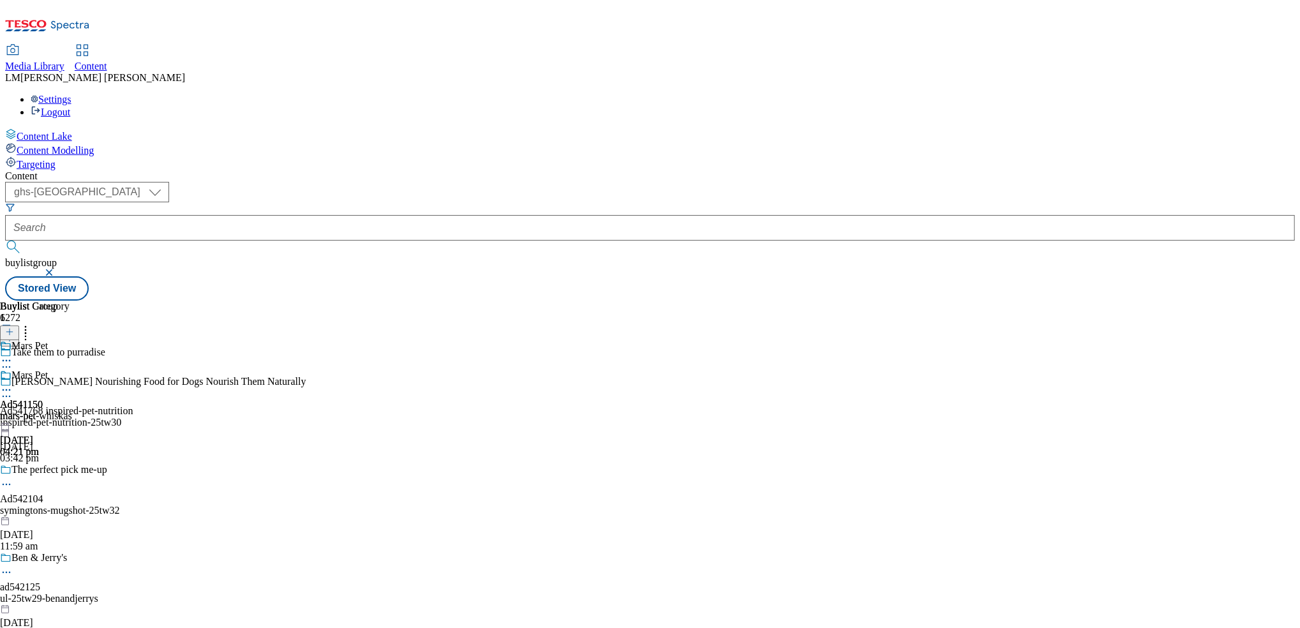
click at [13, 384] on icon at bounding box center [6, 390] width 13 height 13
click at [72, 410] on div "mars-pet-whiskas" at bounding box center [36, 415] width 72 height 11
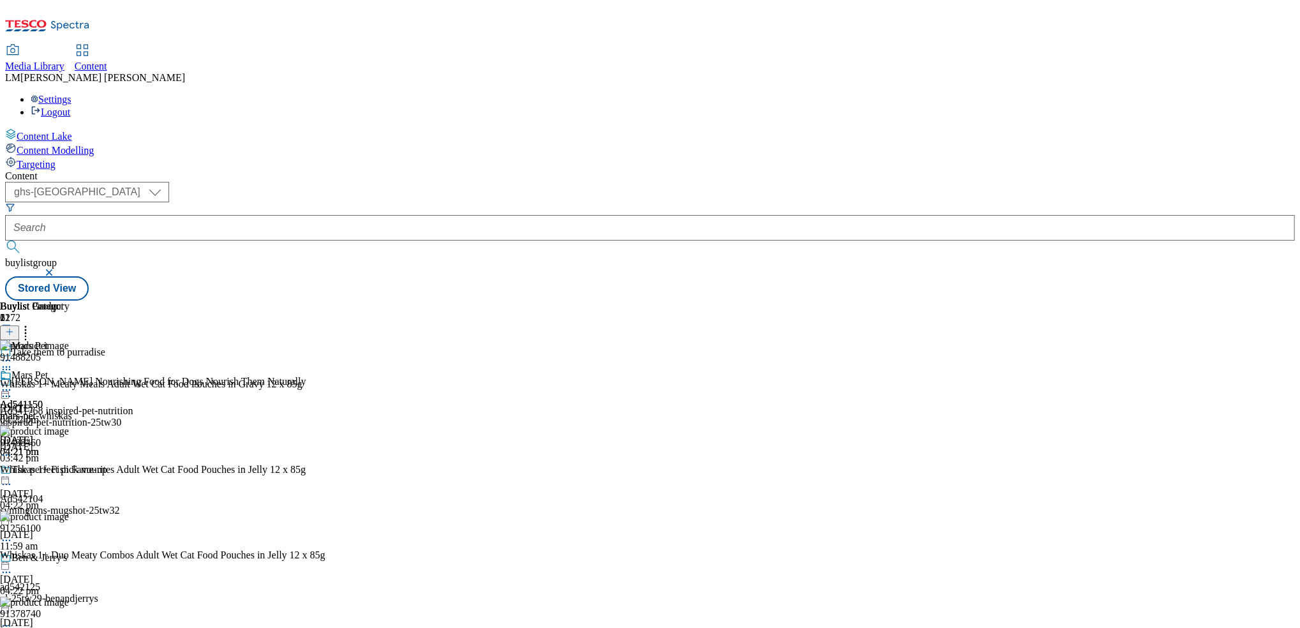
click at [43, 369] on div at bounding box center [21, 383] width 43 height 29
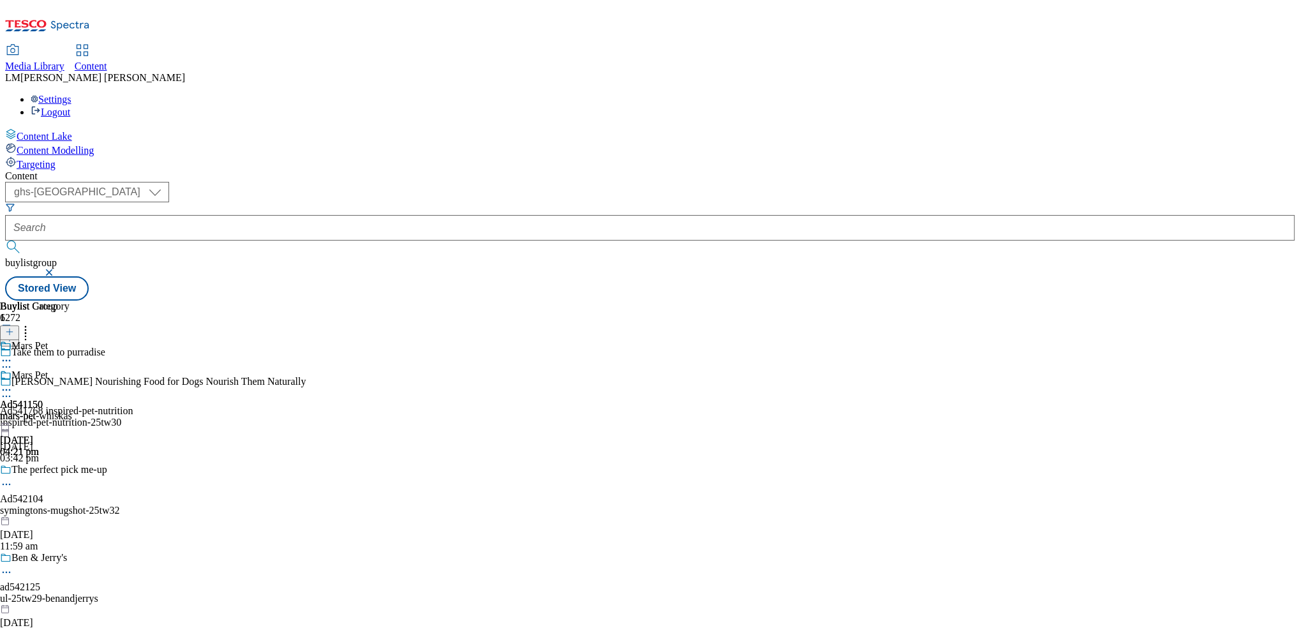
click at [13, 384] on icon at bounding box center [6, 390] width 13 height 13
click at [75, 468] on button "Preview" at bounding box center [50, 475] width 49 height 15
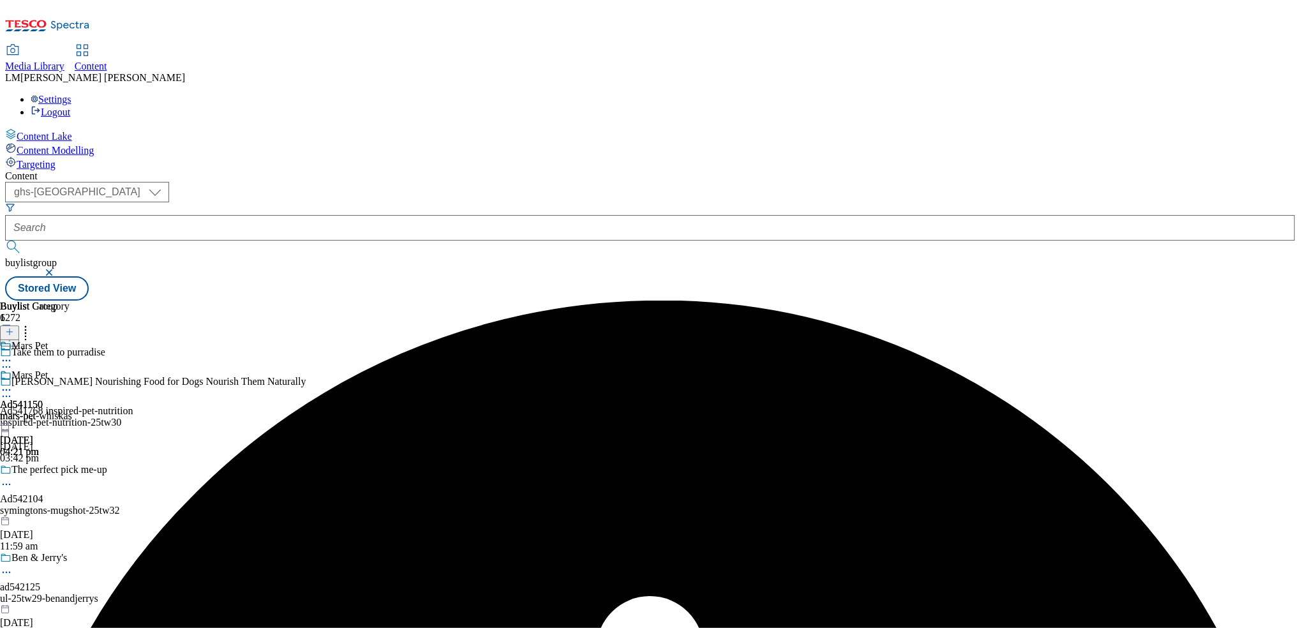
click at [13, 384] on icon at bounding box center [6, 390] width 13 height 13
click at [70, 471] on span "Preview" at bounding box center [55, 476] width 30 height 10
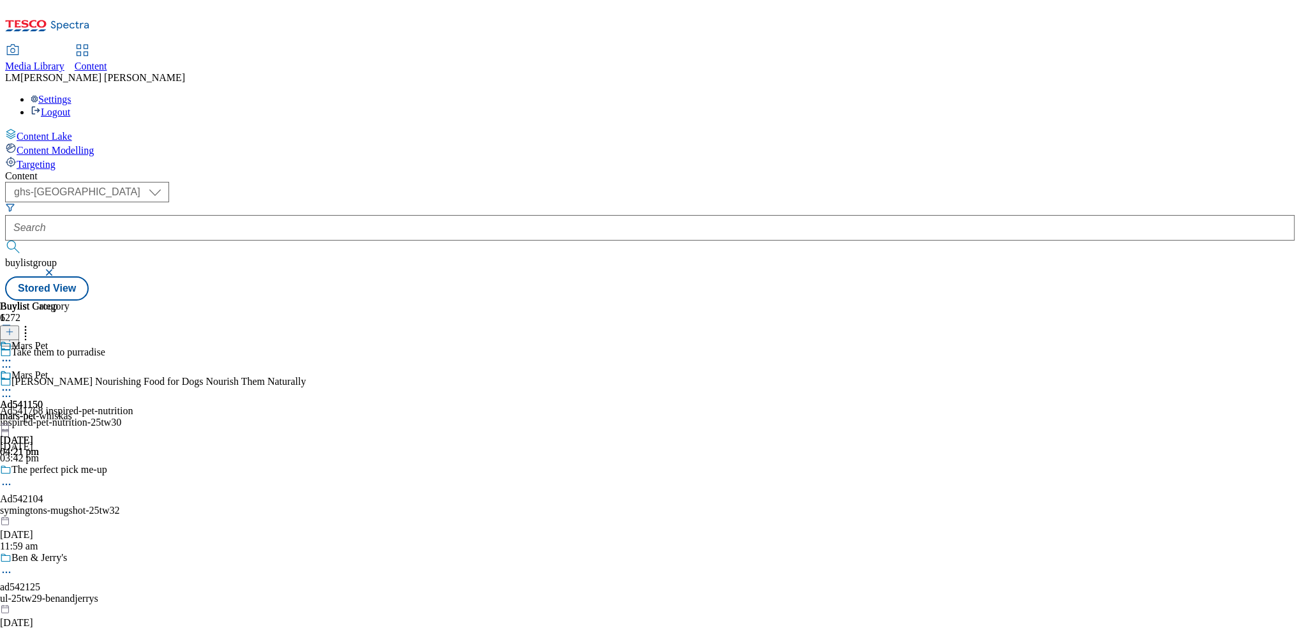
click at [43, 384] on div at bounding box center [21, 391] width 43 height 15
click at [70, 471] on span "Preview" at bounding box center [55, 476] width 30 height 10
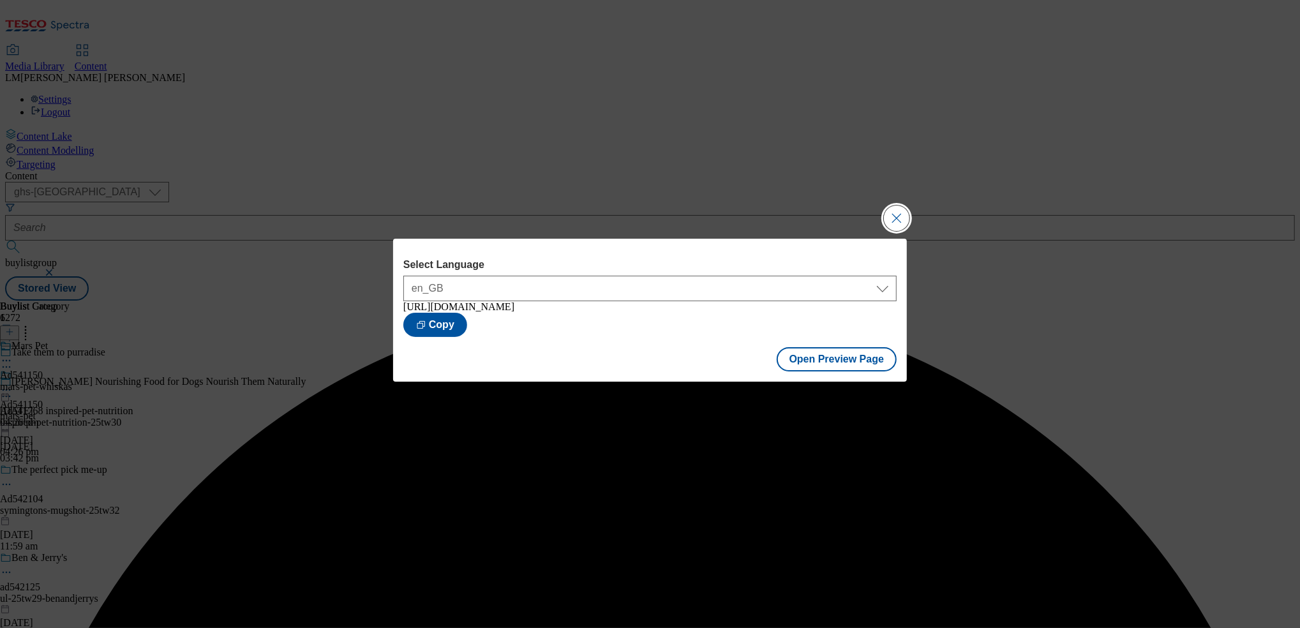
click at [643, 213] on button "Close Modal" at bounding box center [897, 218] width 26 height 26
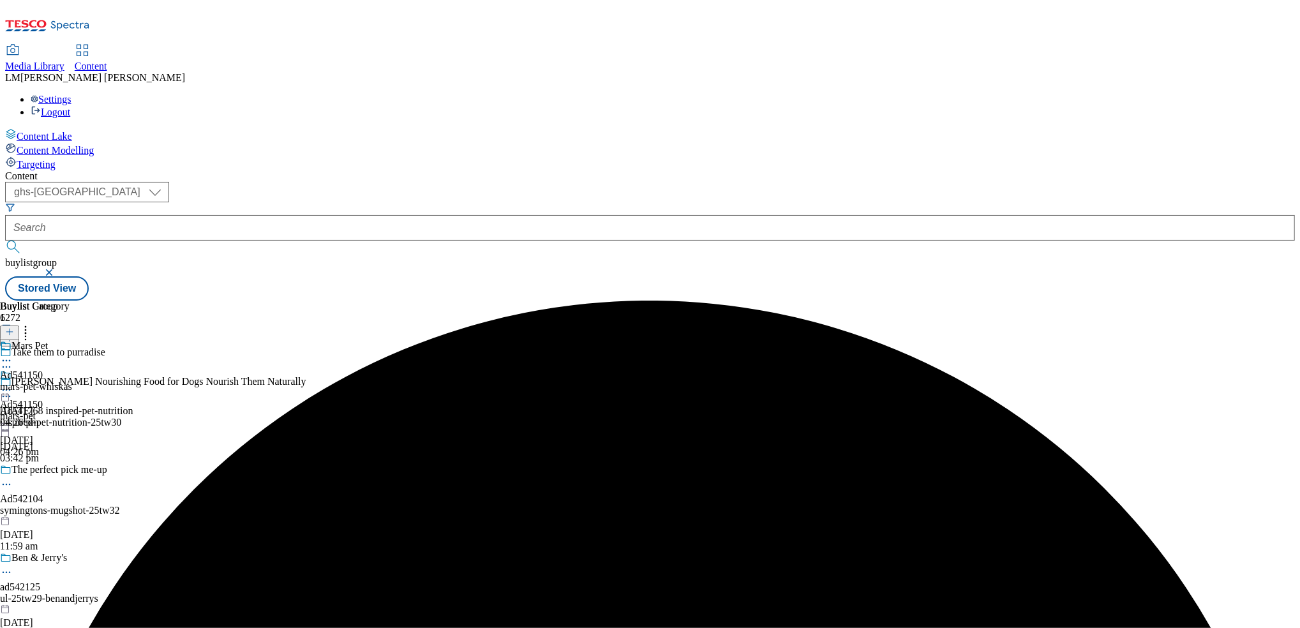
click at [13, 384] on icon at bounding box center [6, 390] width 13 height 13
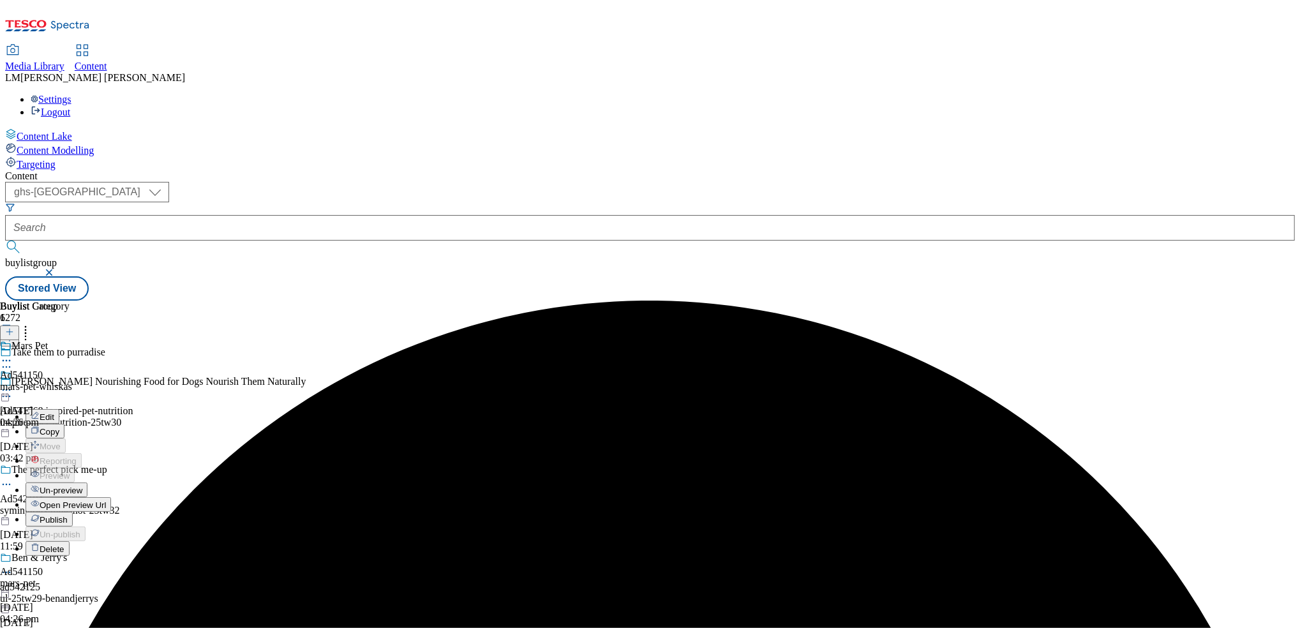
click at [68, 515] on span "Publish" at bounding box center [54, 520] width 28 height 10
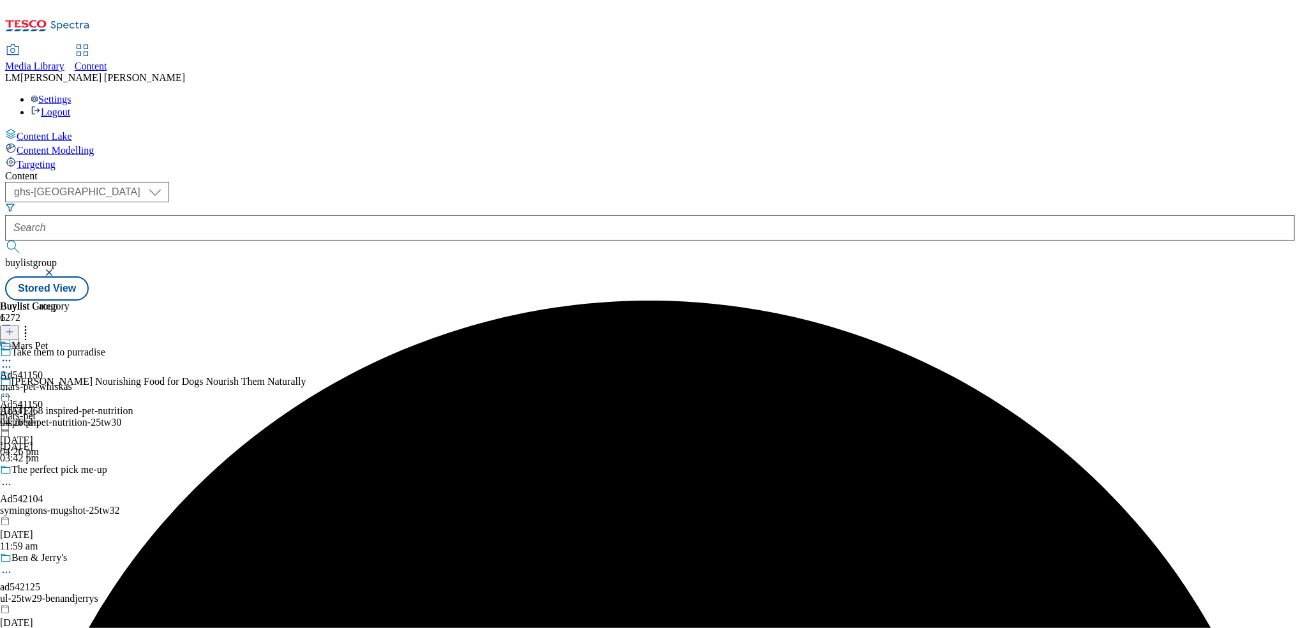
click at [72, 381] on div "mars-pet-whiskas" at bounding box center [36, 386] width 72 height 11
